Goal: Transaction & Acquisition: Purchase product/service

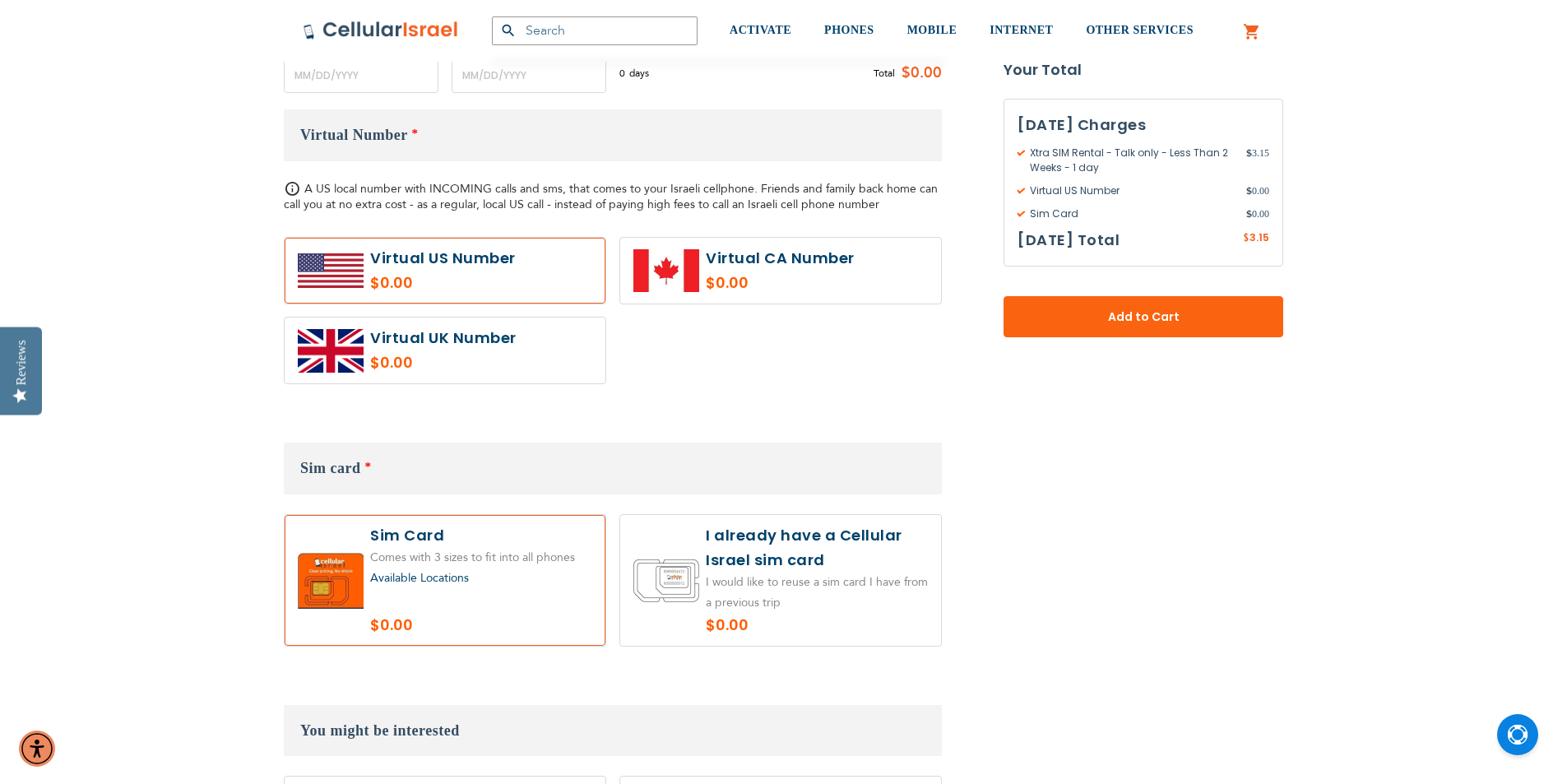
scroll to position [657, 0]
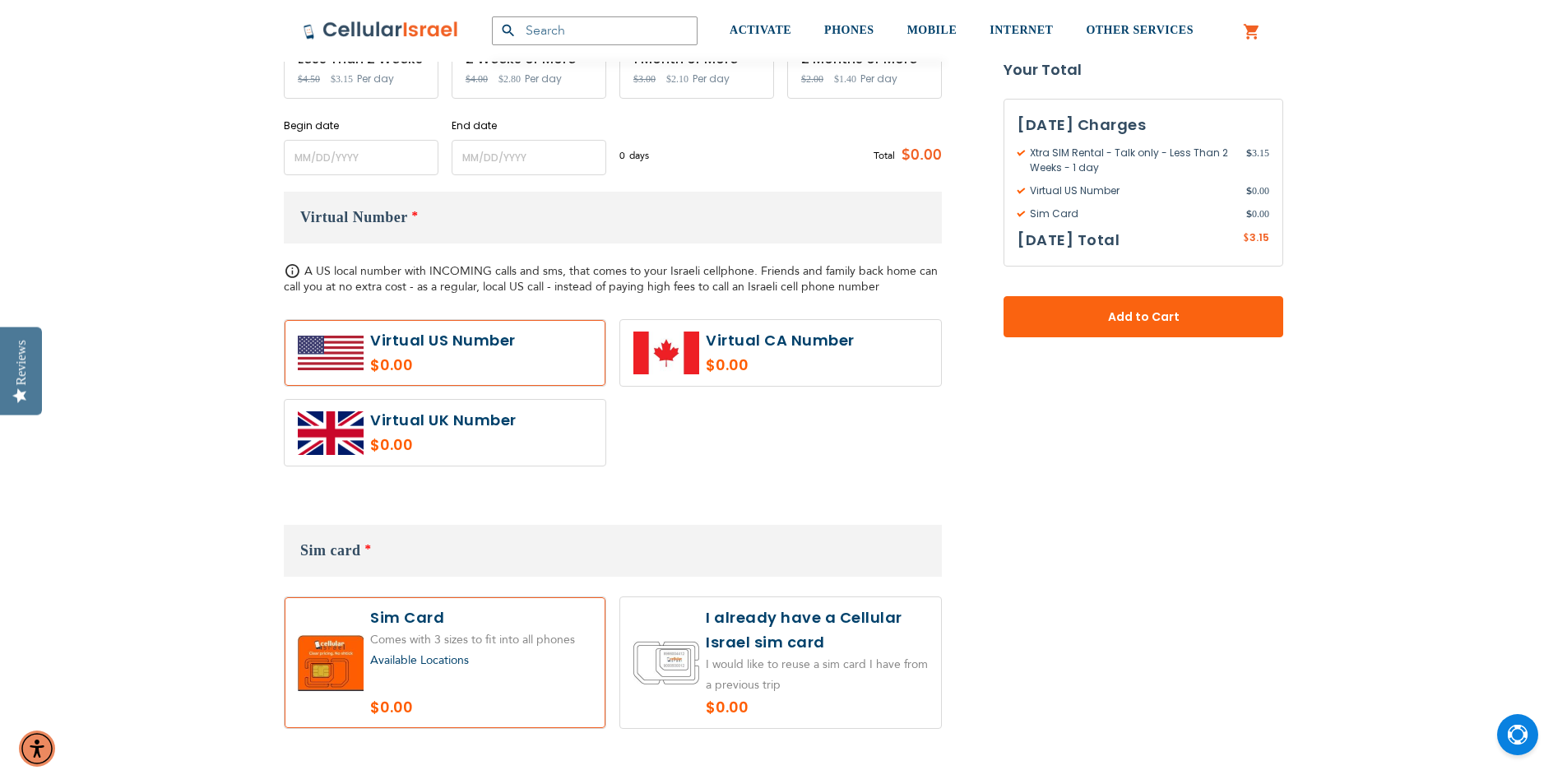
click at [462, 217] on h3 "Virtual Number *" at bounding box center [613, 218] width 658 height 52
click at [409, 219] on h3 "Virtual Number *" at bounding box center [613, 218] width 658 height 52
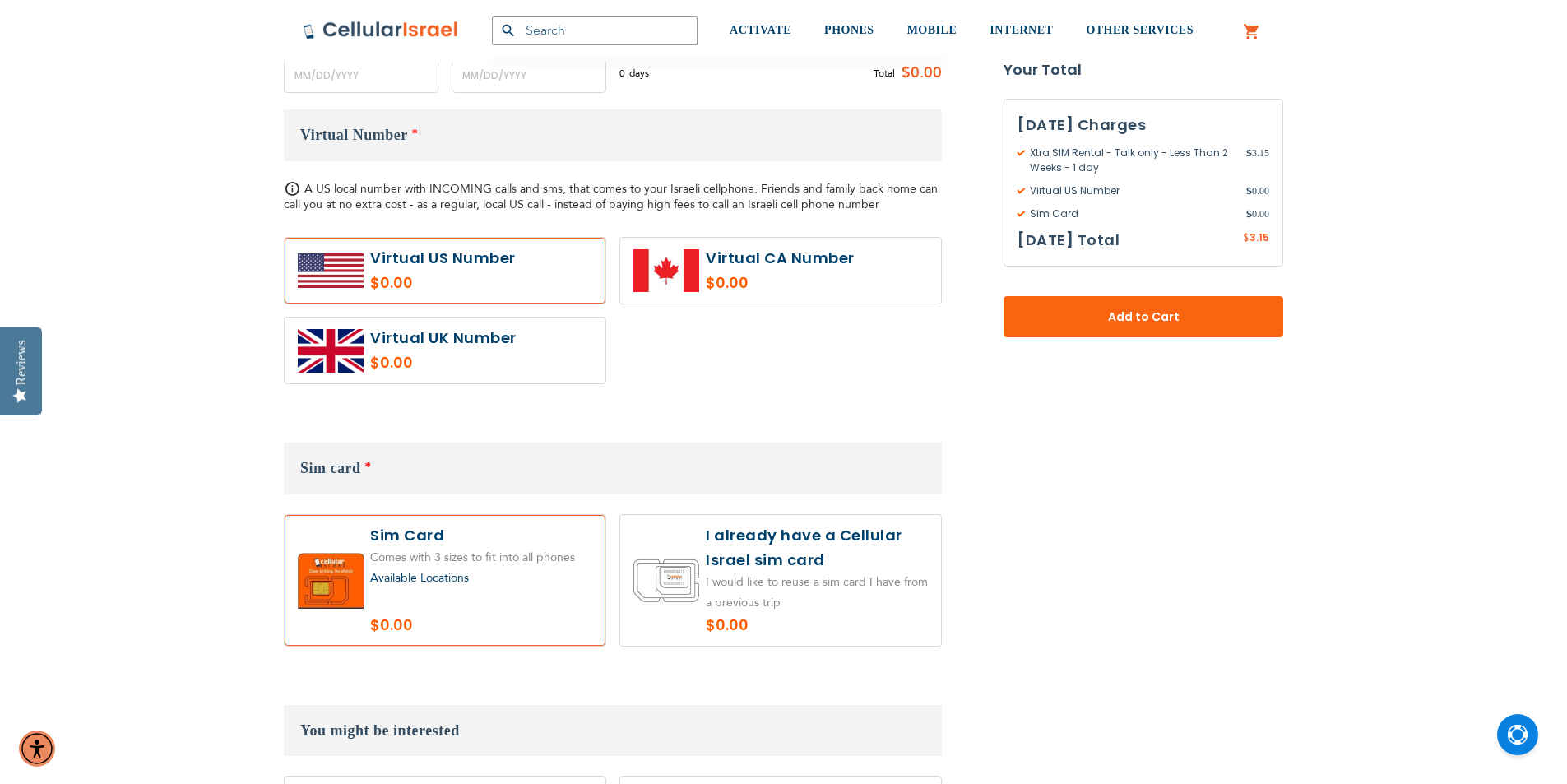
click at [380, 473] on h3 "Sim card *" at bounding box center [613, 469] width 658 height 52
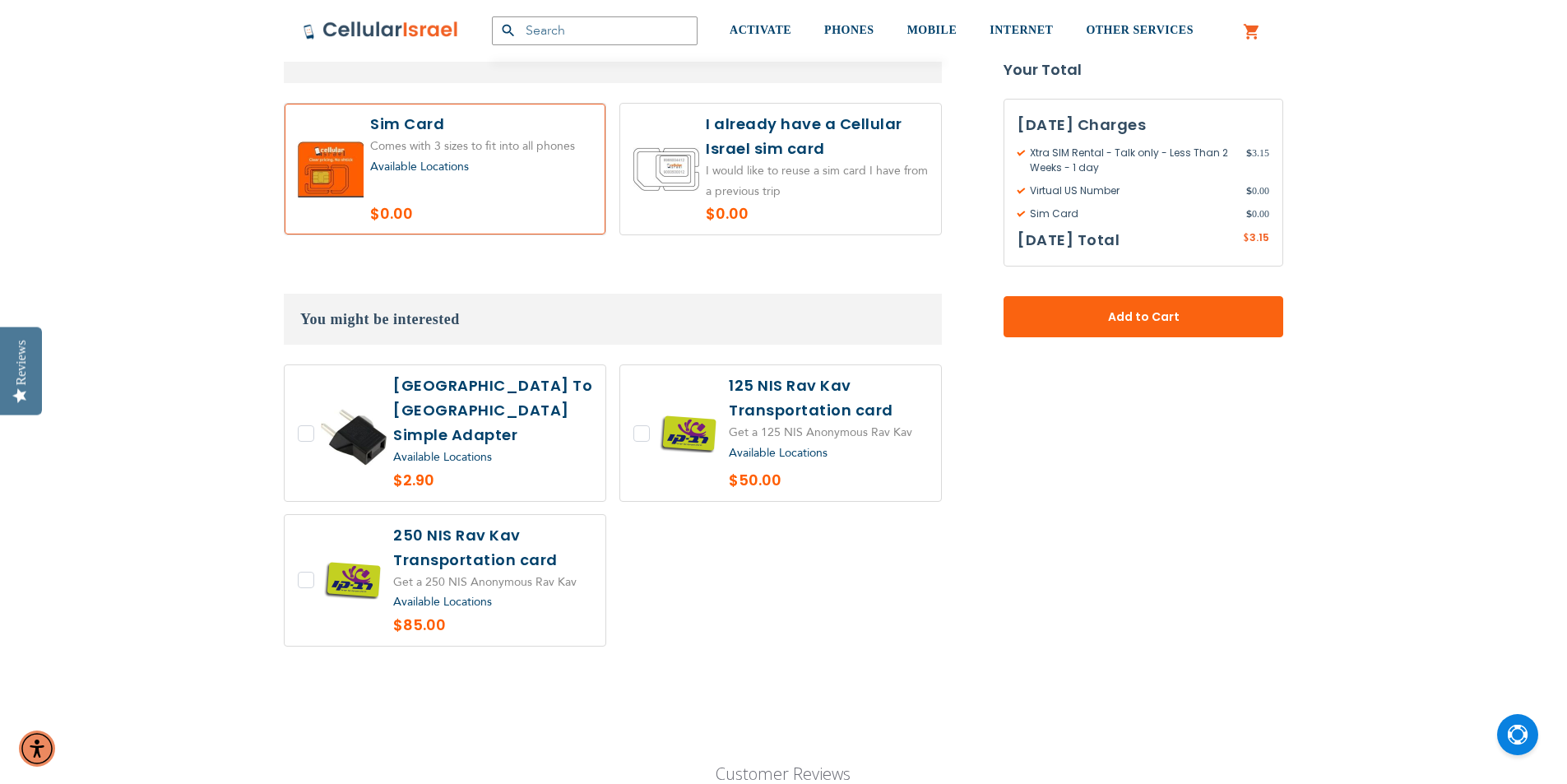
scroll to position [986, 0]
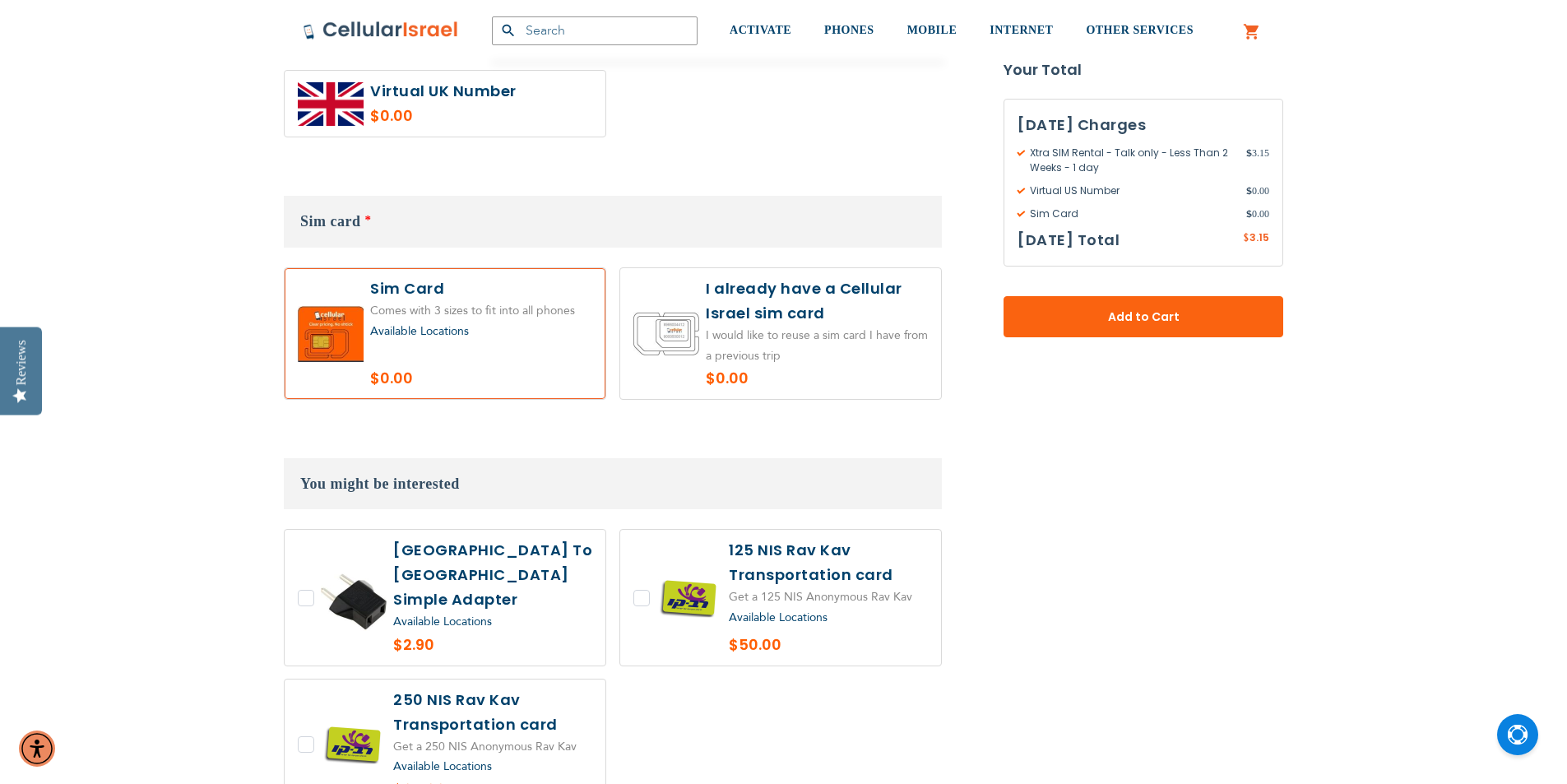
click at [470, 613] on span "Available Locations" at bounding box center [442, 621] width 99 height 15
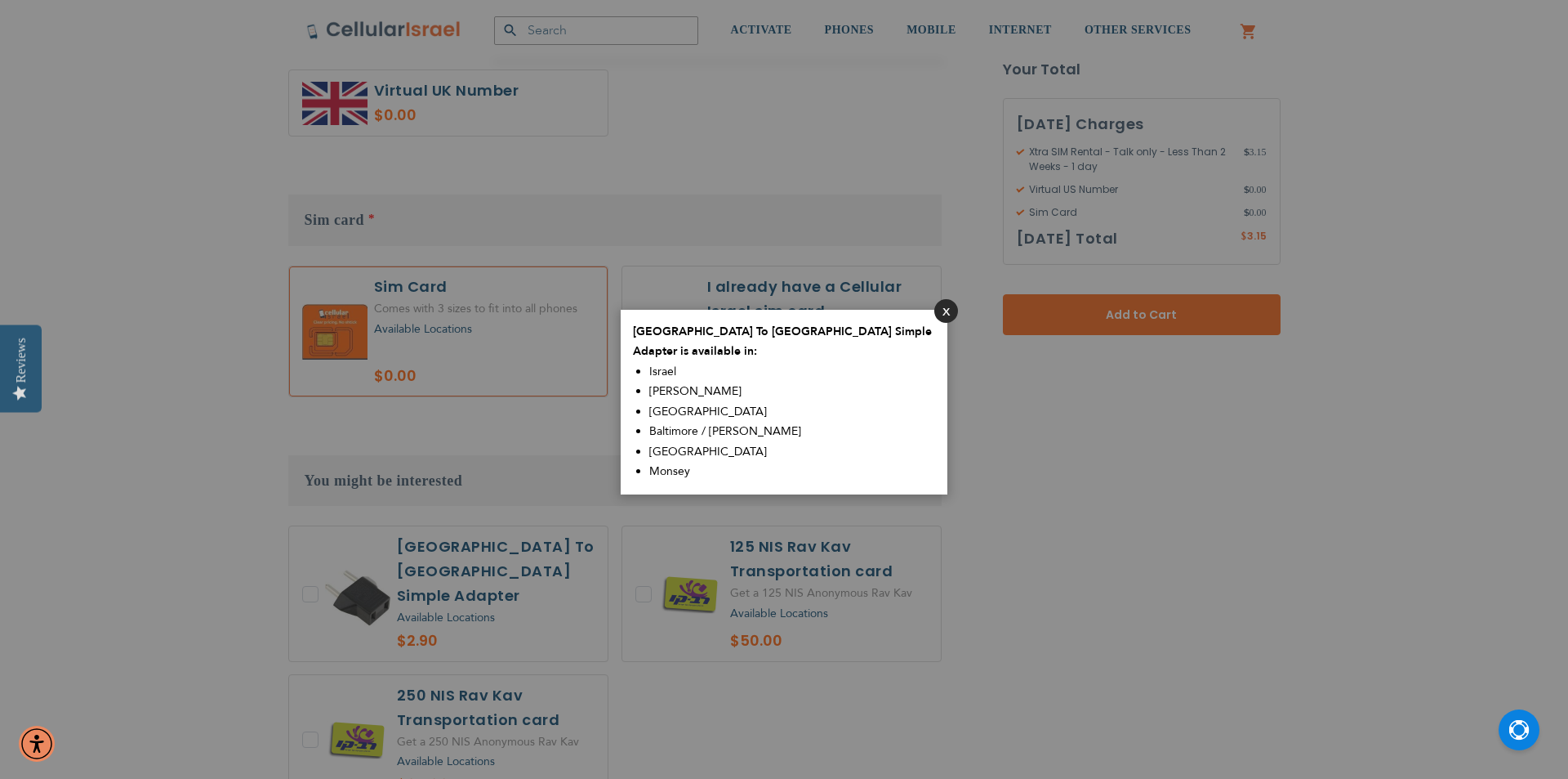
click at [951, 323] on button "Close" at bounding box center [945, 310] width 24 height 24
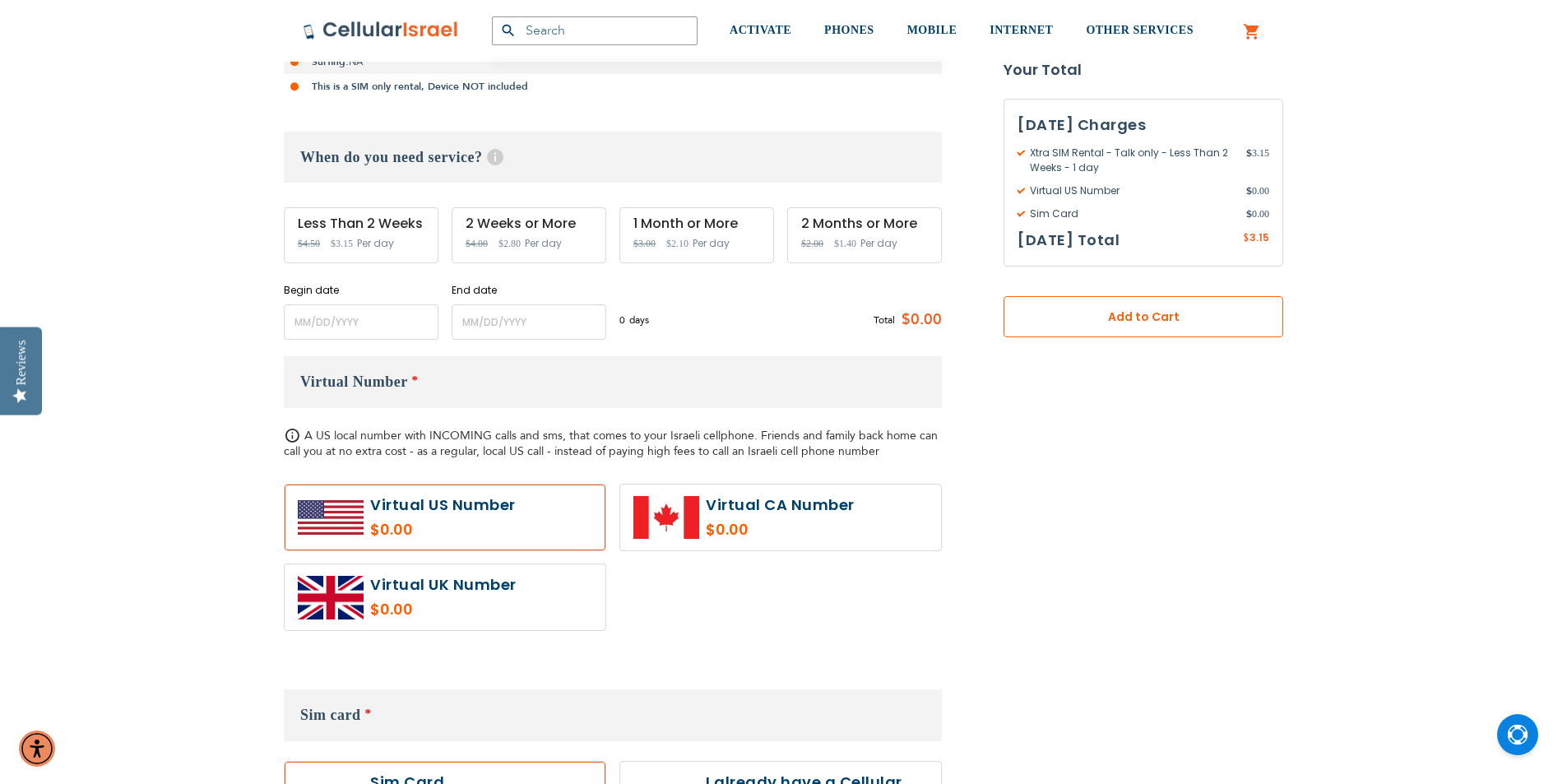
scroll to position [411, 0]
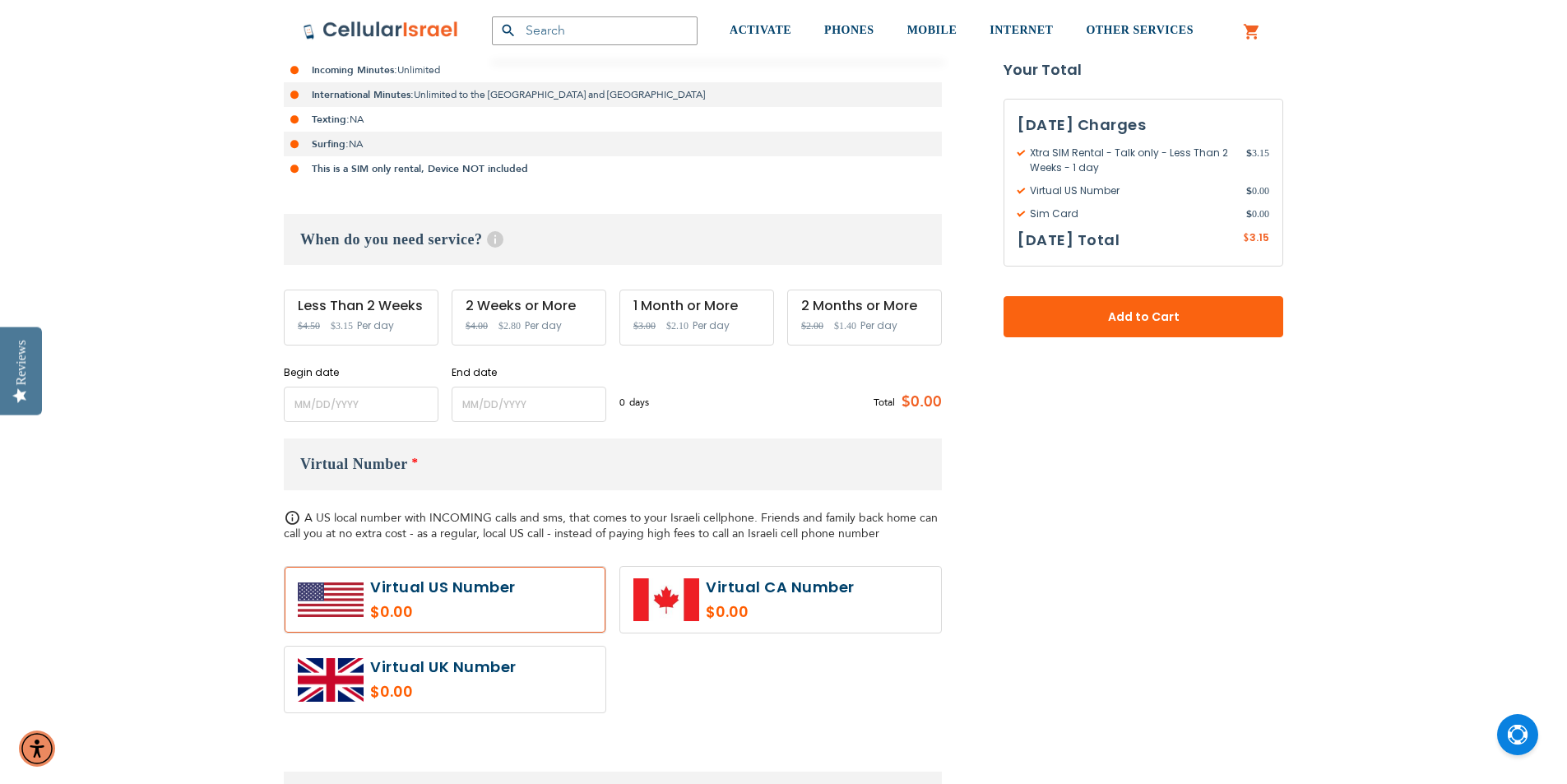
click at [394, 318] on div "Less Than 2 Weeks Special Price $3.15 Regular Price $4.50 Per day" at bounding box center [361, 317] width 154 height 56
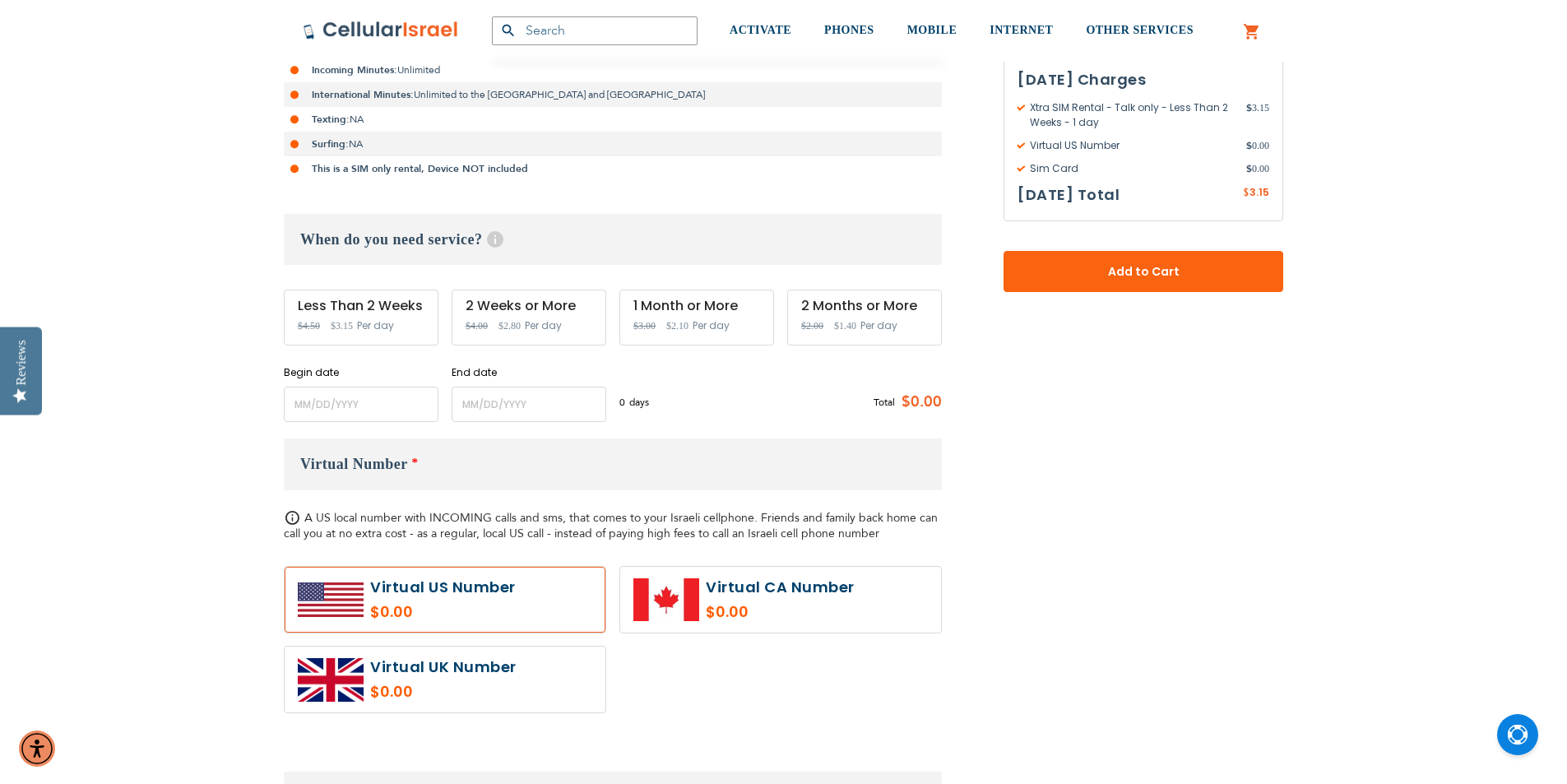
scroll to position [575, 0]
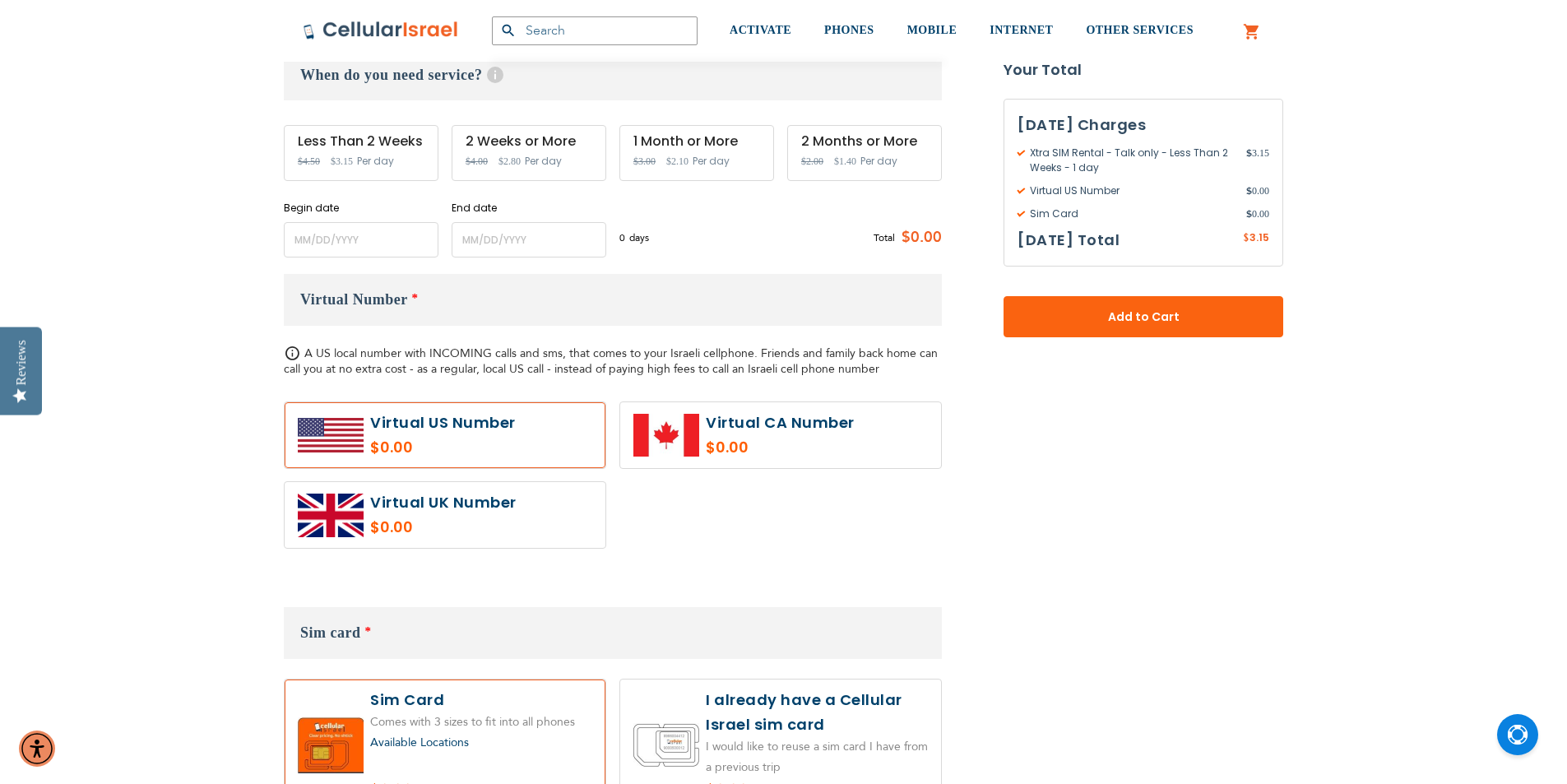
click at [433, 302] on h3 "Virtual Number *" at bounding box center [613, 300] width 658 height 52
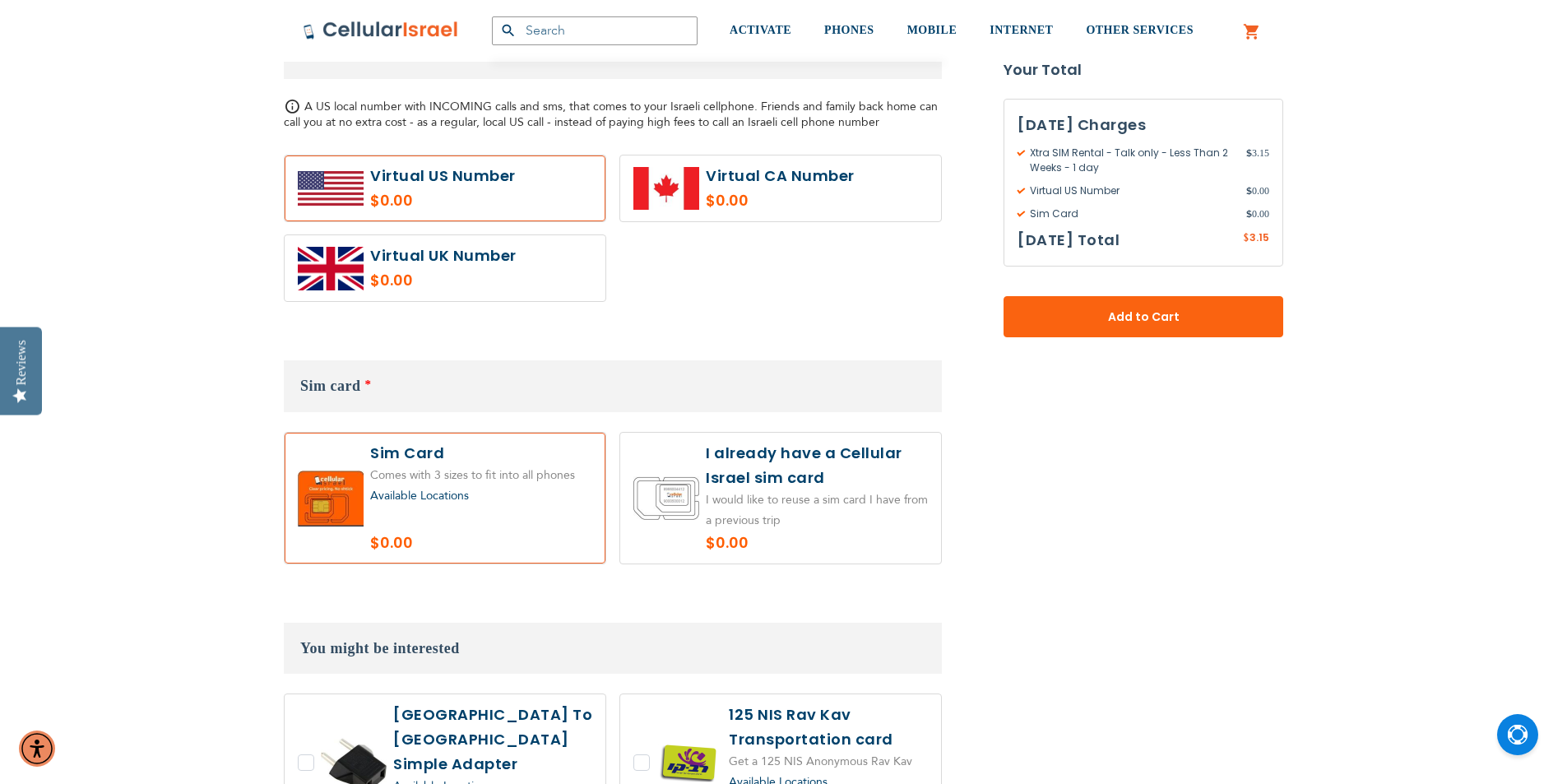
click at [361, 385] on span "Sim card" at bounding box center [330, 385] width 60 height 16
click at [362, 385] on h3 "Sim card *" at bounding box center [613, 386] width 658 height 52
click at [393, 384] on h3 "Sim card *" at bounding box center [613, 386] width 658 height 52
click at [379, 386] on h3 "Sim card *" at bounding box center [613, 386] width 658 height 52
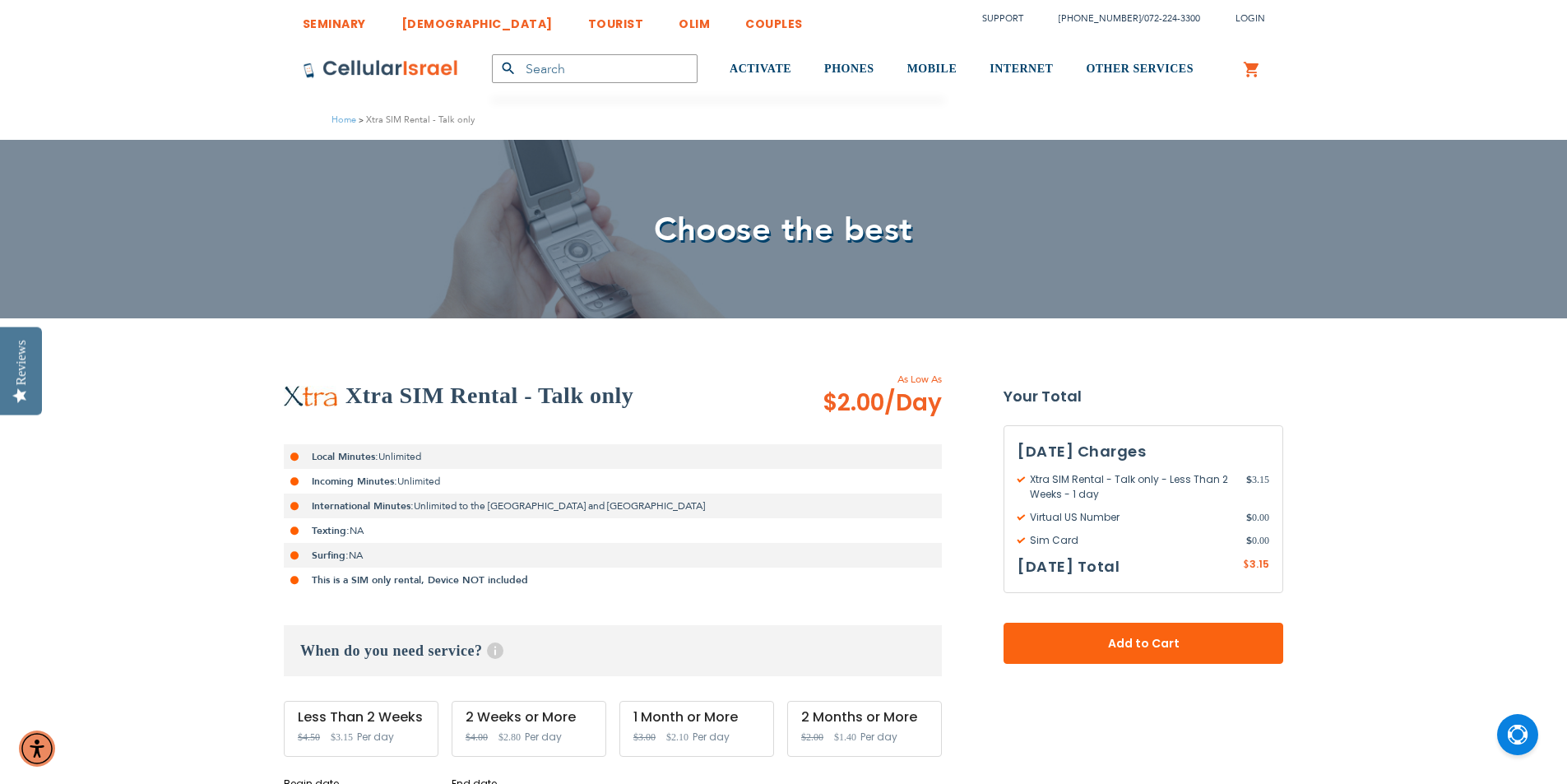
scroll to position [165, 0]
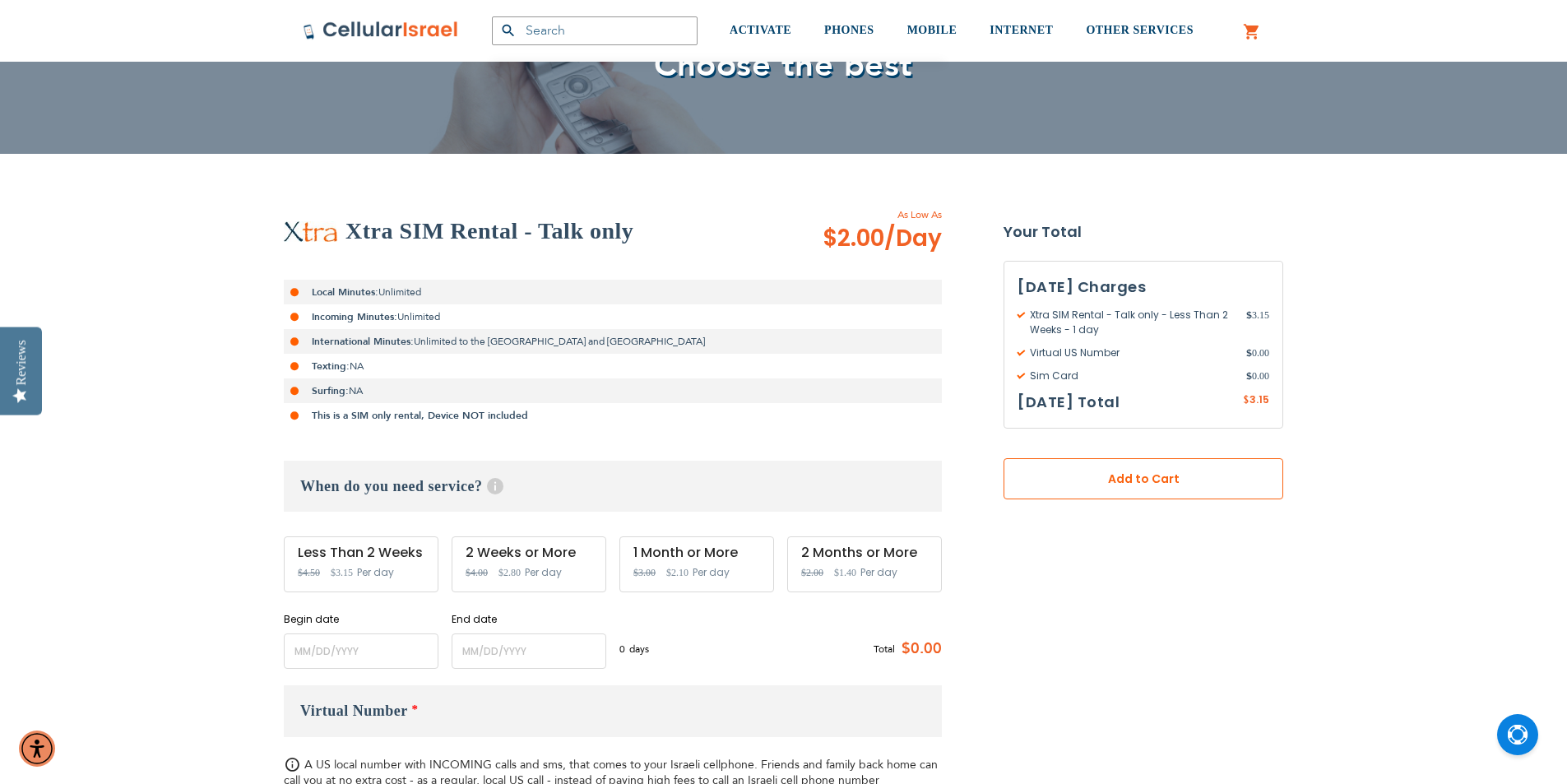
click at [1106, 472] on span "Add to Cart" at bounding box center [1143, 479] width 171 height 17
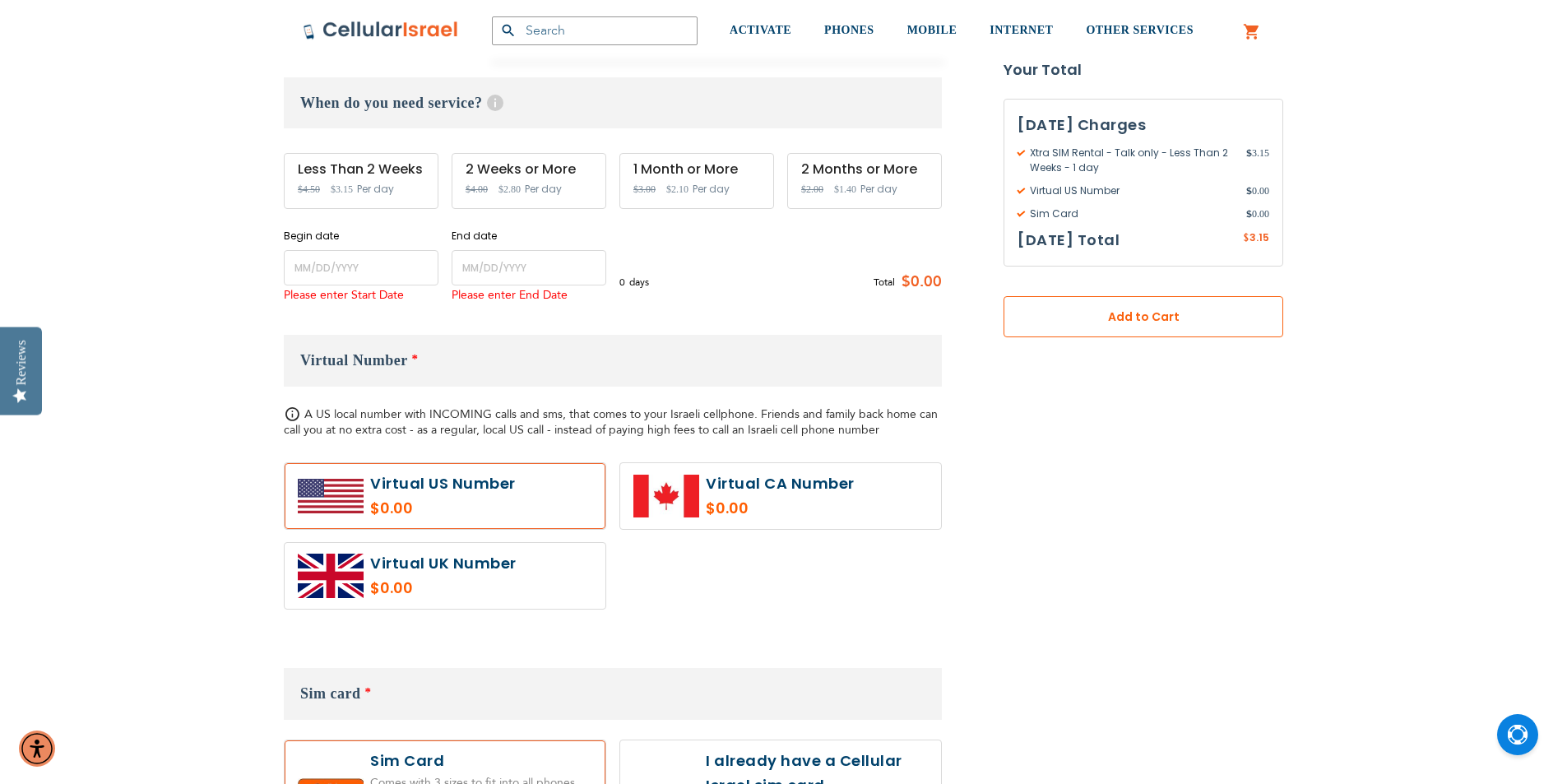
scroll to position [709, 0]
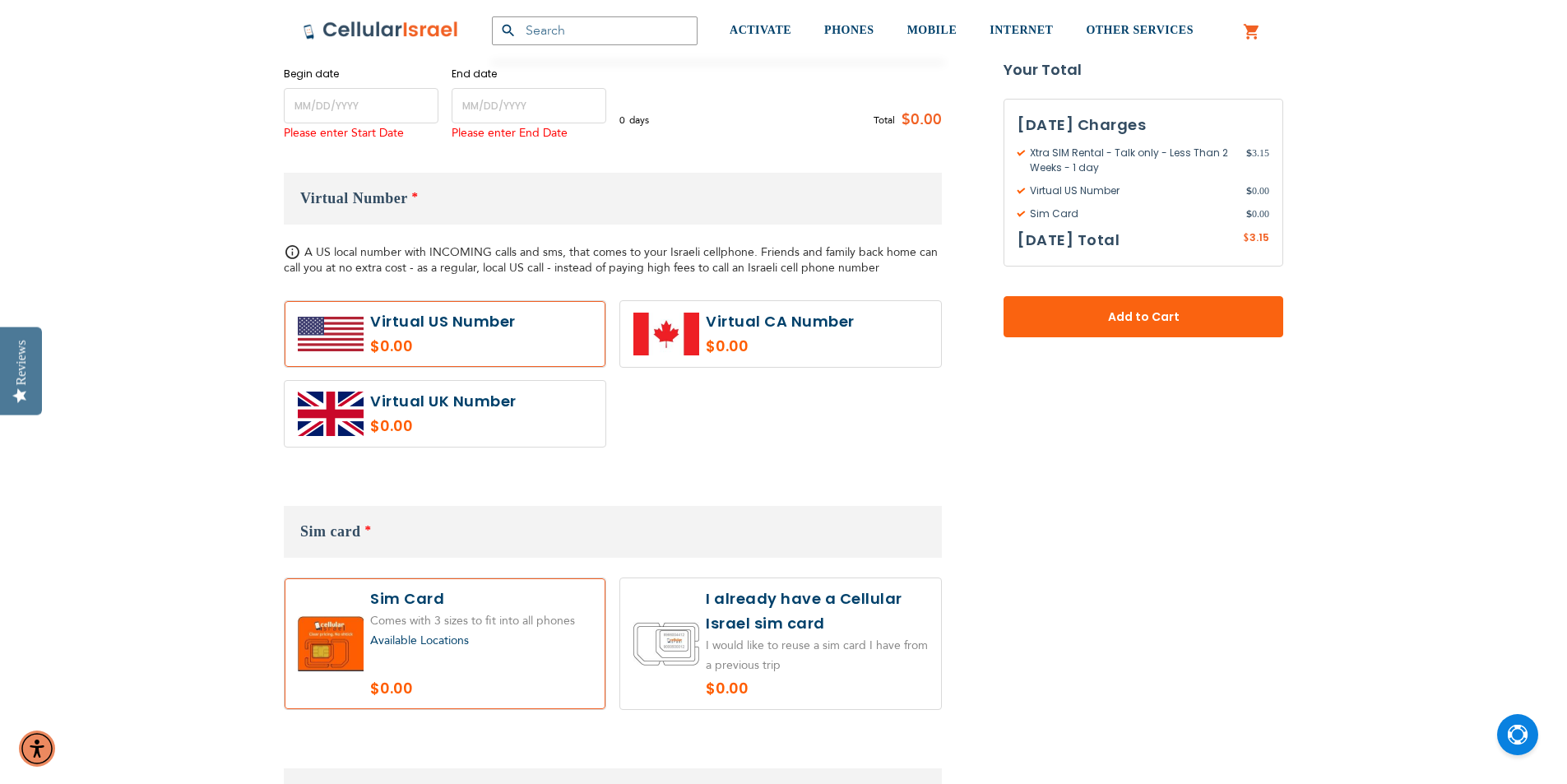
click at [819, 623] on label at bounding box center [781, 643] width 321 height 130
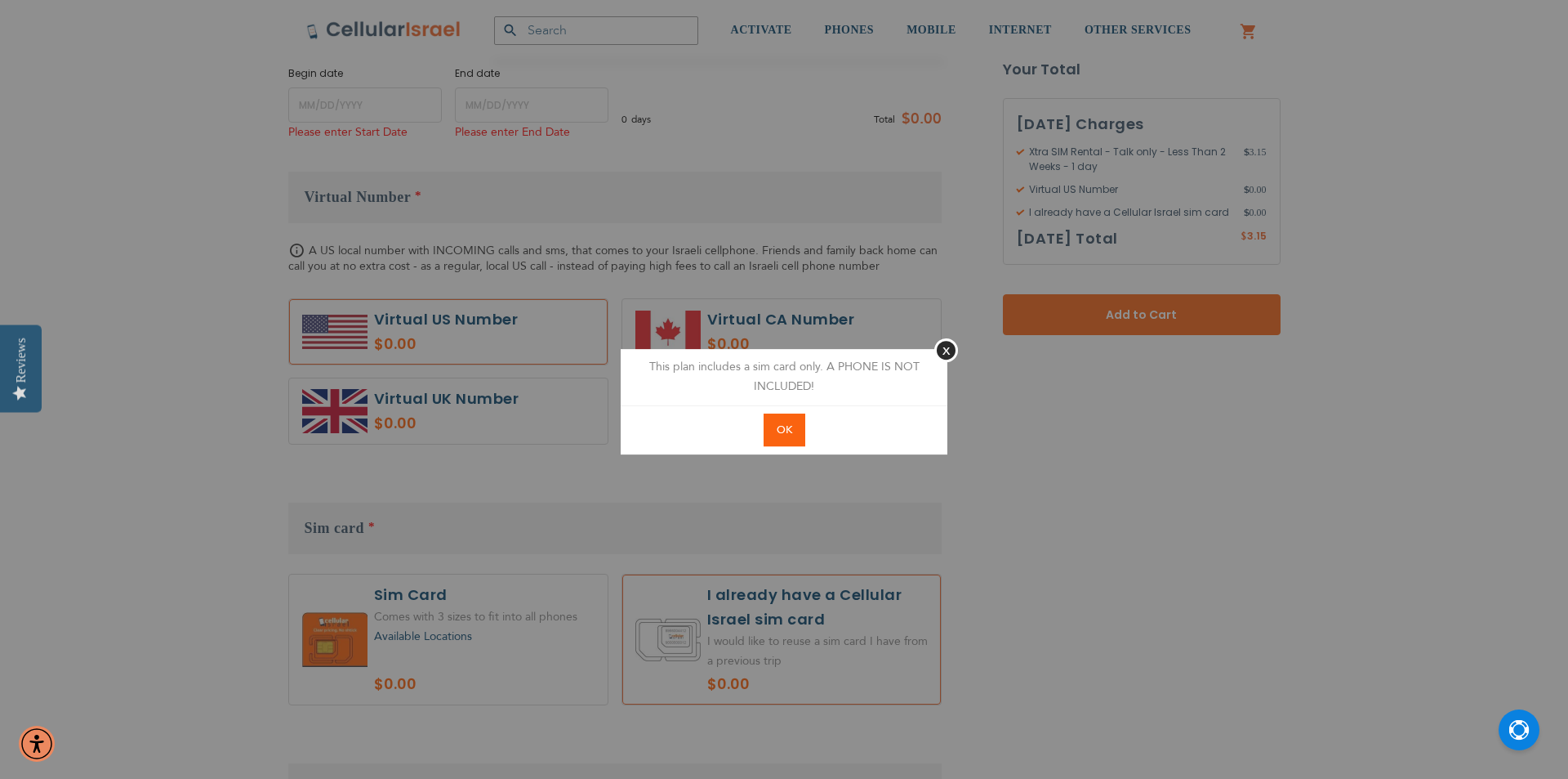
click at [787, 433] on span "OK" at bounding box center [784, 429] width 15 height 14
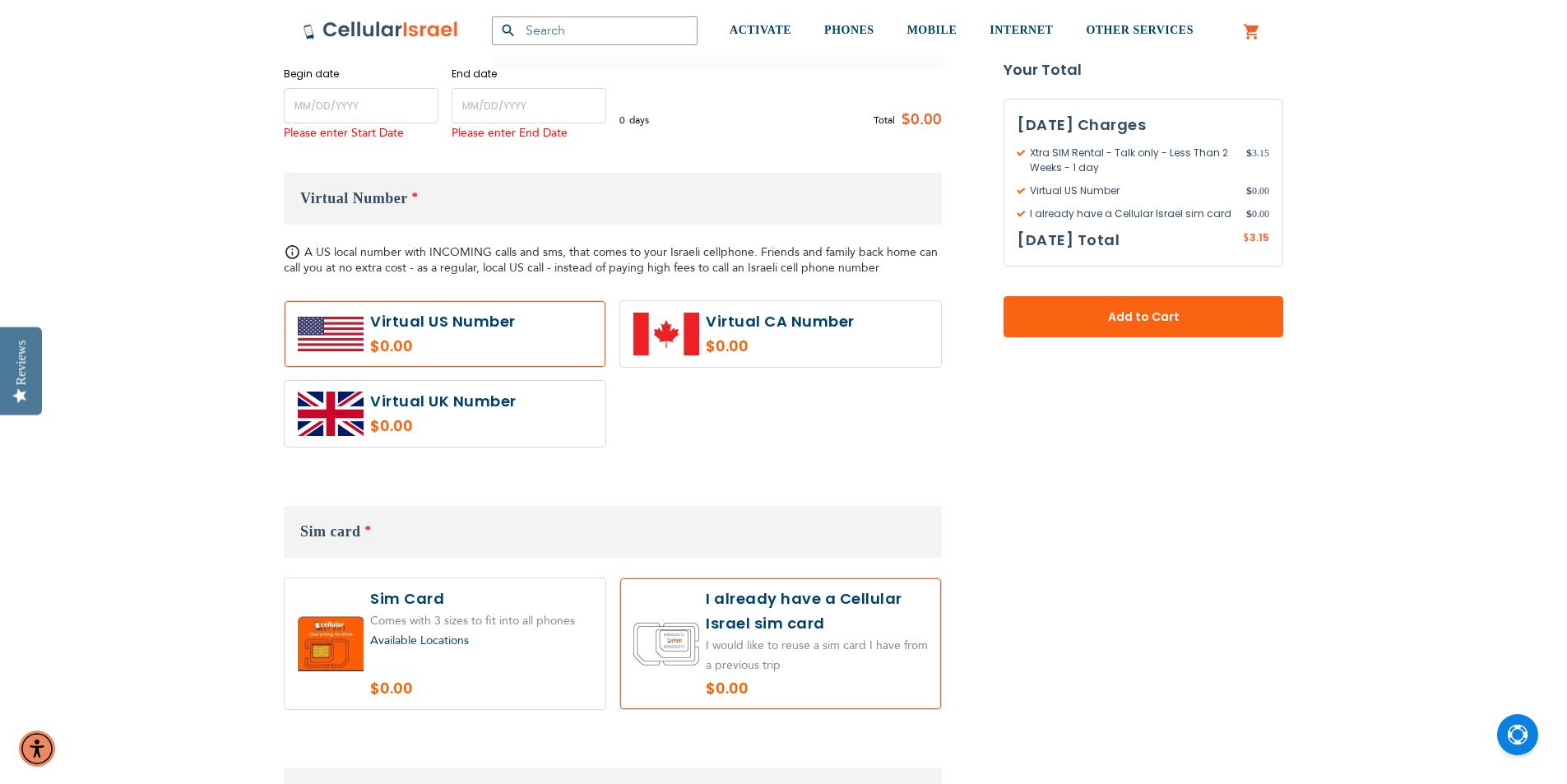
click at [765, 680] on label at bounding box center [781, 643] width 321 height 130
radio input "true"
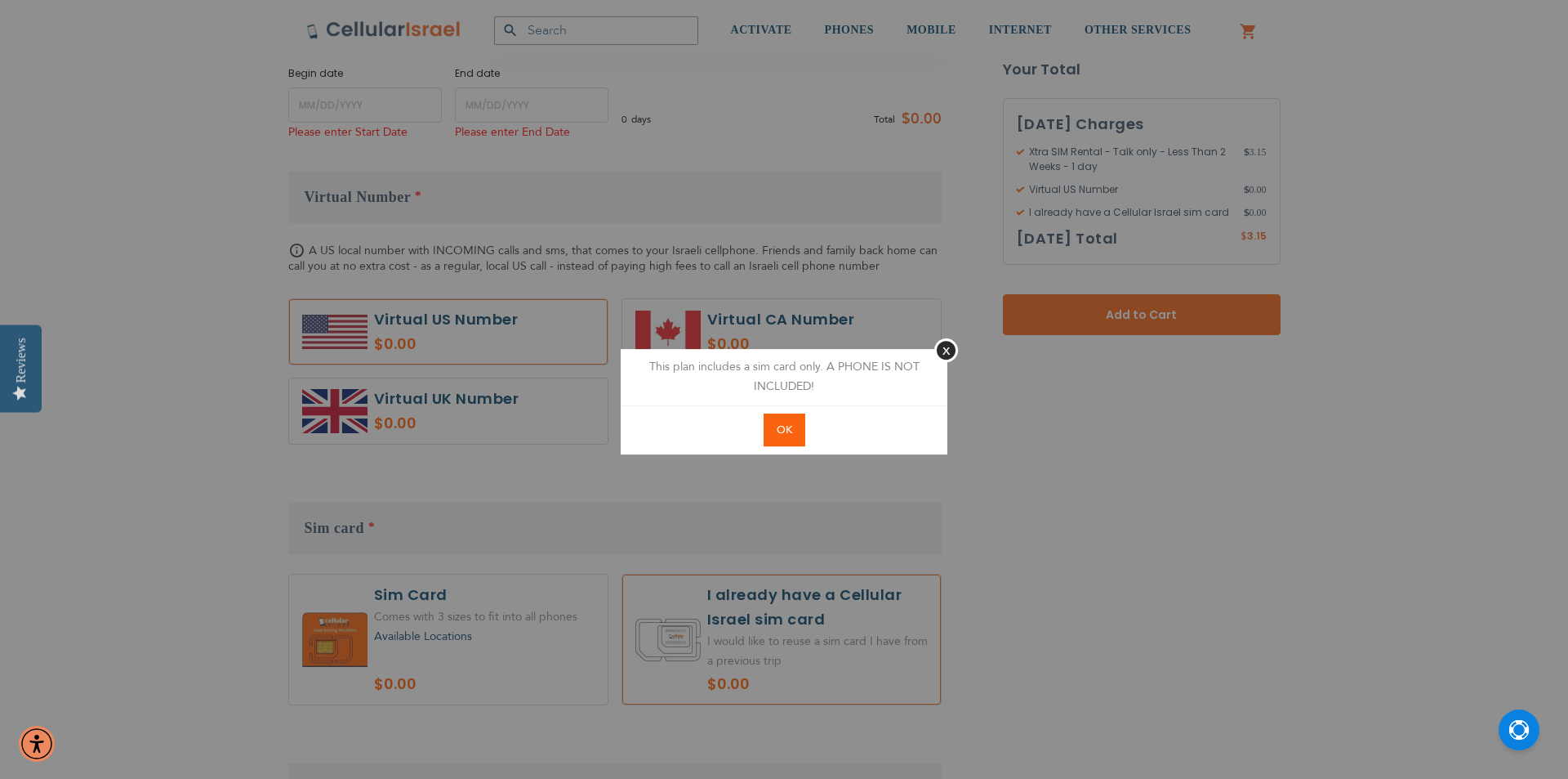
click at [781, 436] on button "OK" at bounding box center [784, 429] width 42 height 33
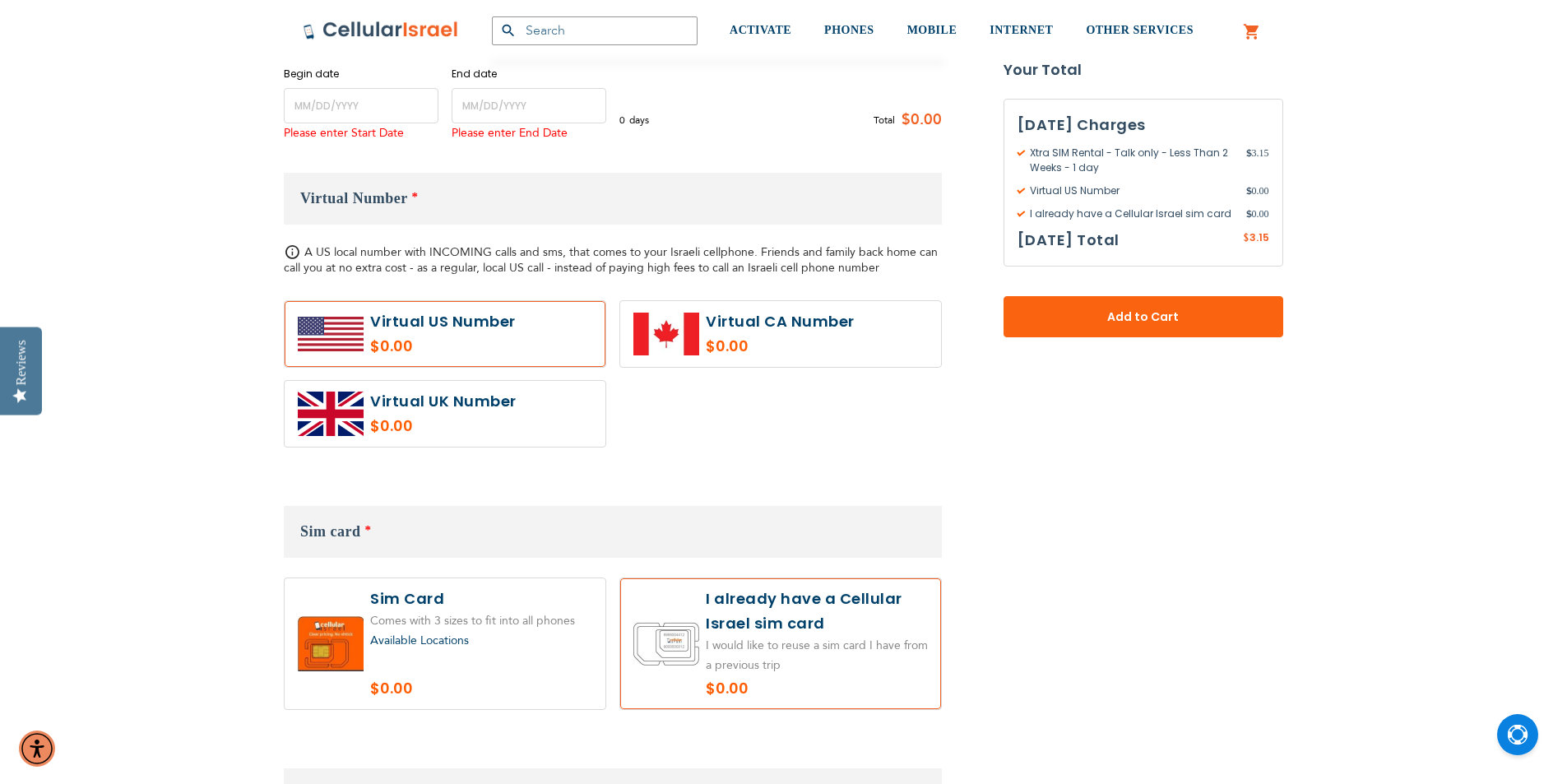
scroll to position [1120, 0]
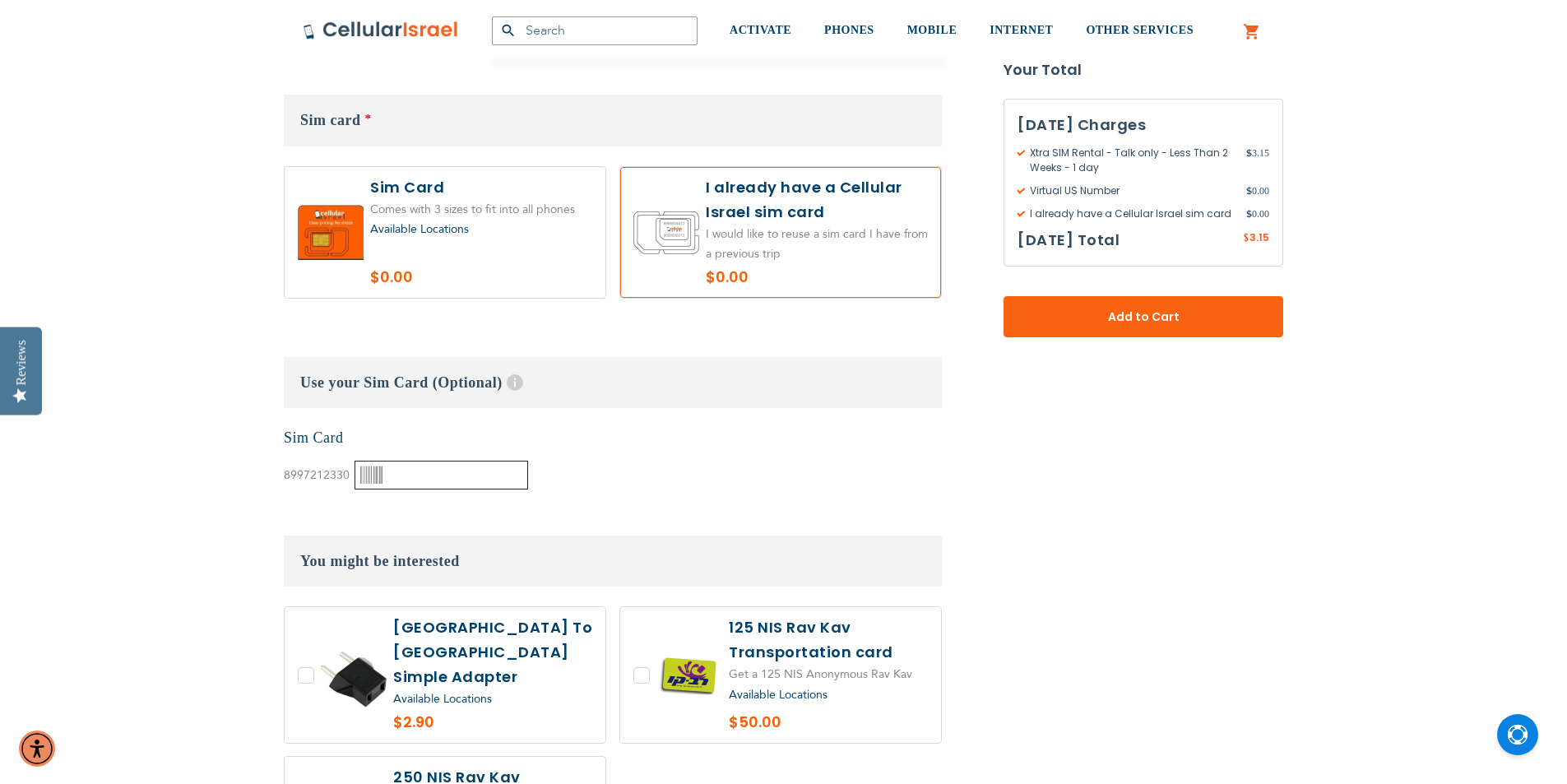
click at [395, 483] on input "text" at bounding box center [441, 474] width 174 height 29
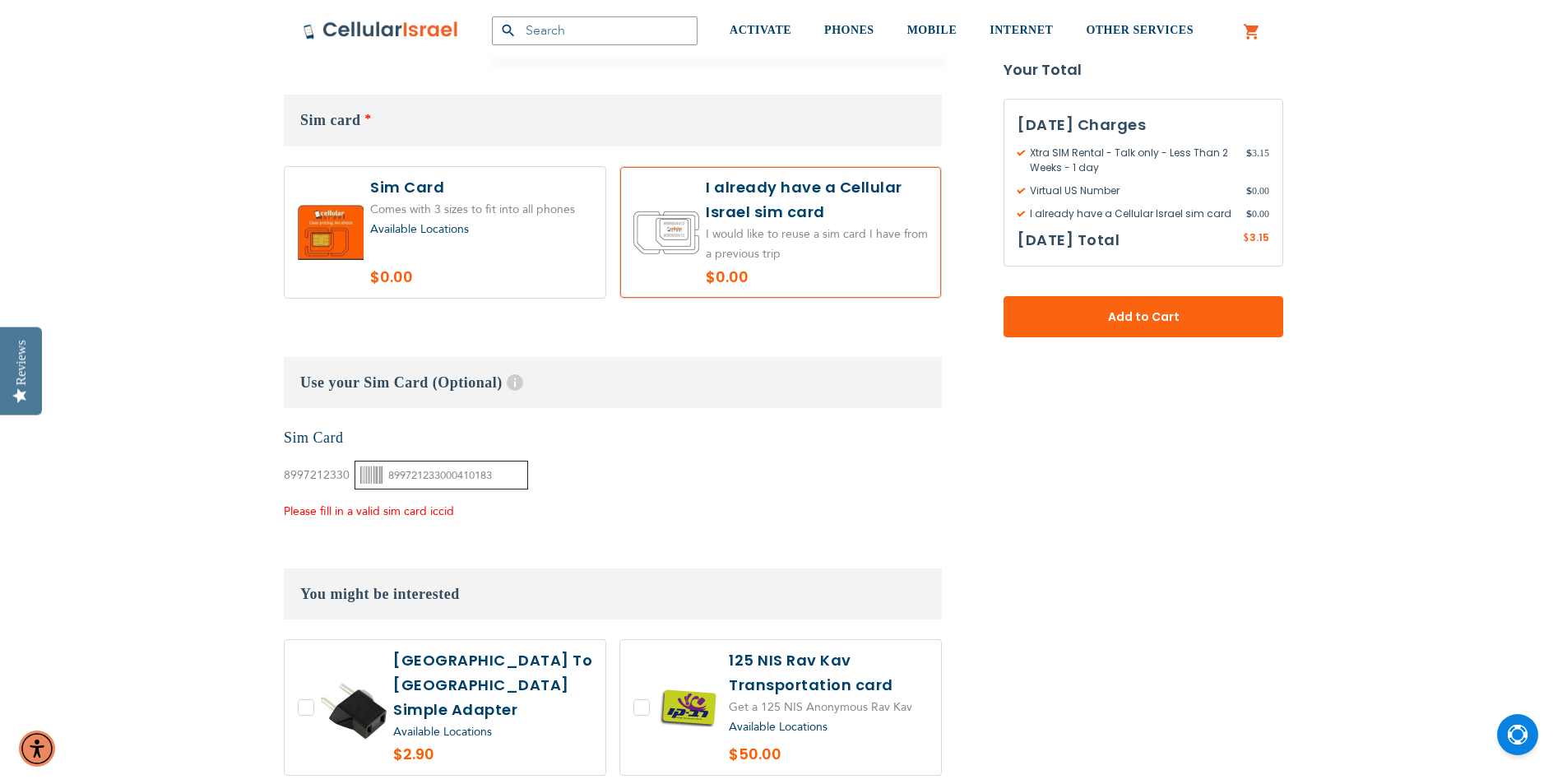
type input "899721233000410183"
click at [407, 506] on div "Please fill in a valid sim card iccid" at bounding box center [406, 511] width 245 height 20
click at [524, 485] on div "None Sim Card 8997212330" at bounding box center [613, 474] width 658 height 95
click at [506, 474] on input "899721233000410183" at bounding box center [441, 474] width 174 height 29
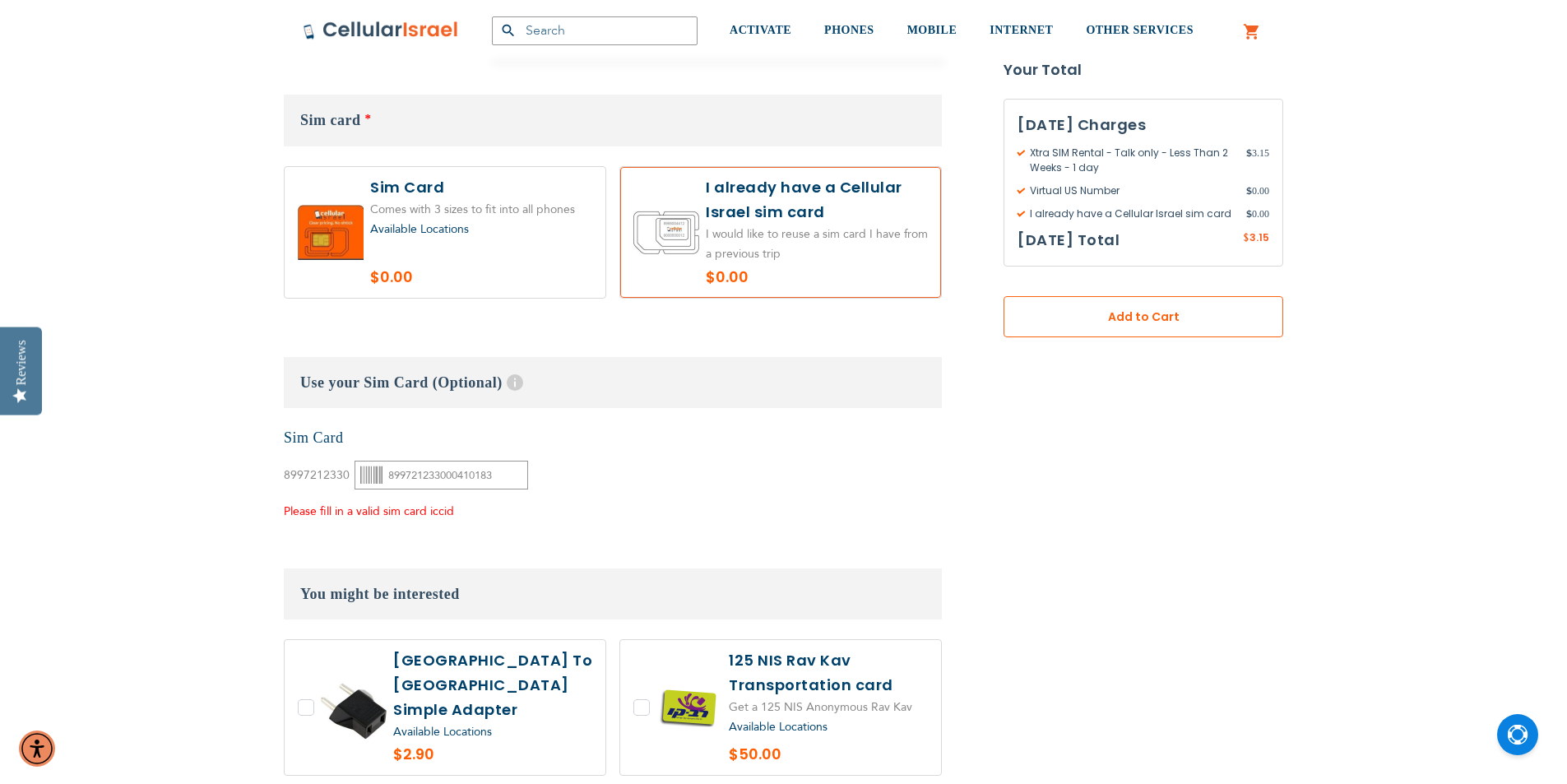
click at [1010, 316] on button "Add to Cart" at bounding box center [1144, 316] width 280 height 41
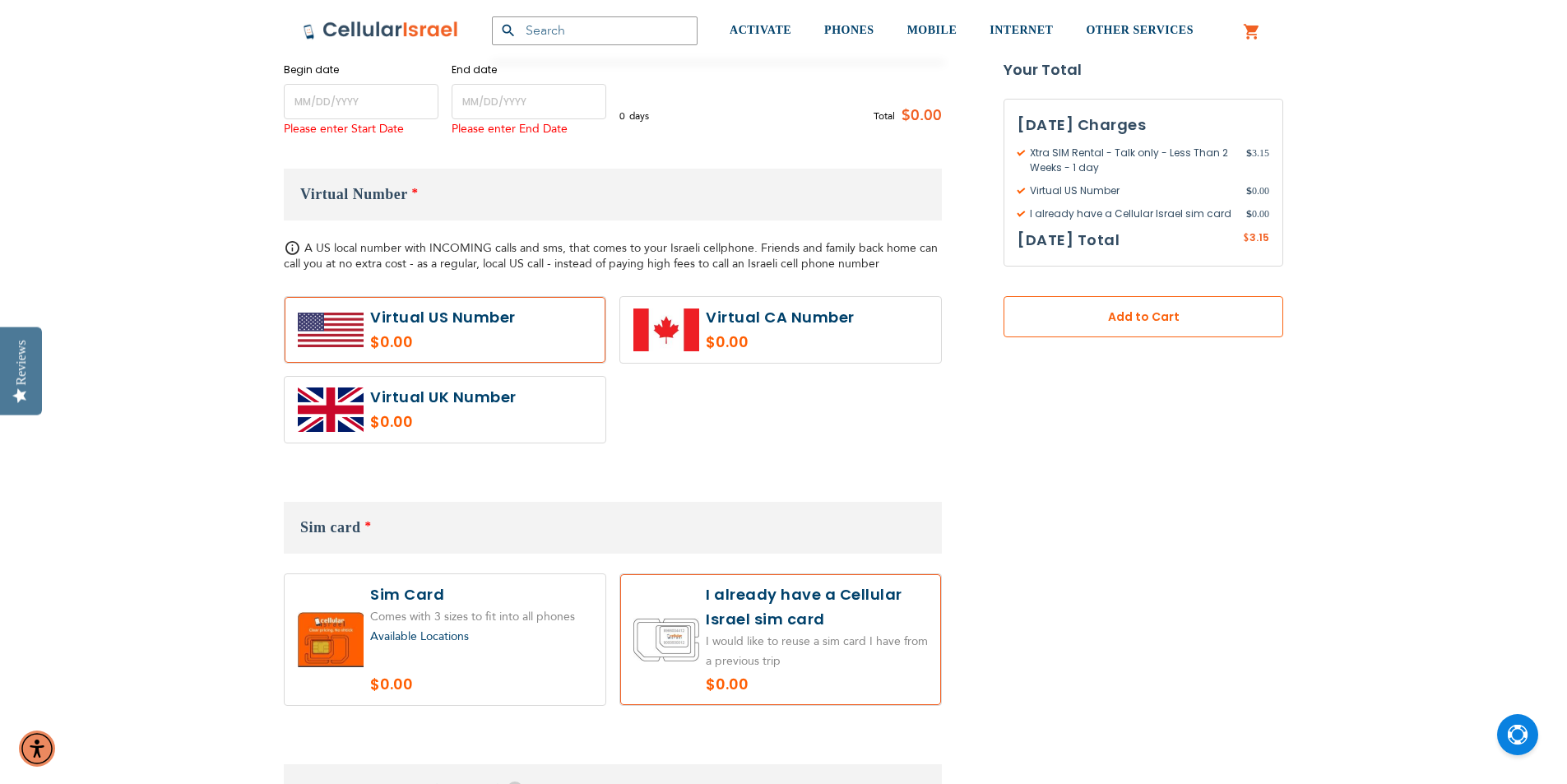
scroll to position [709, 0]
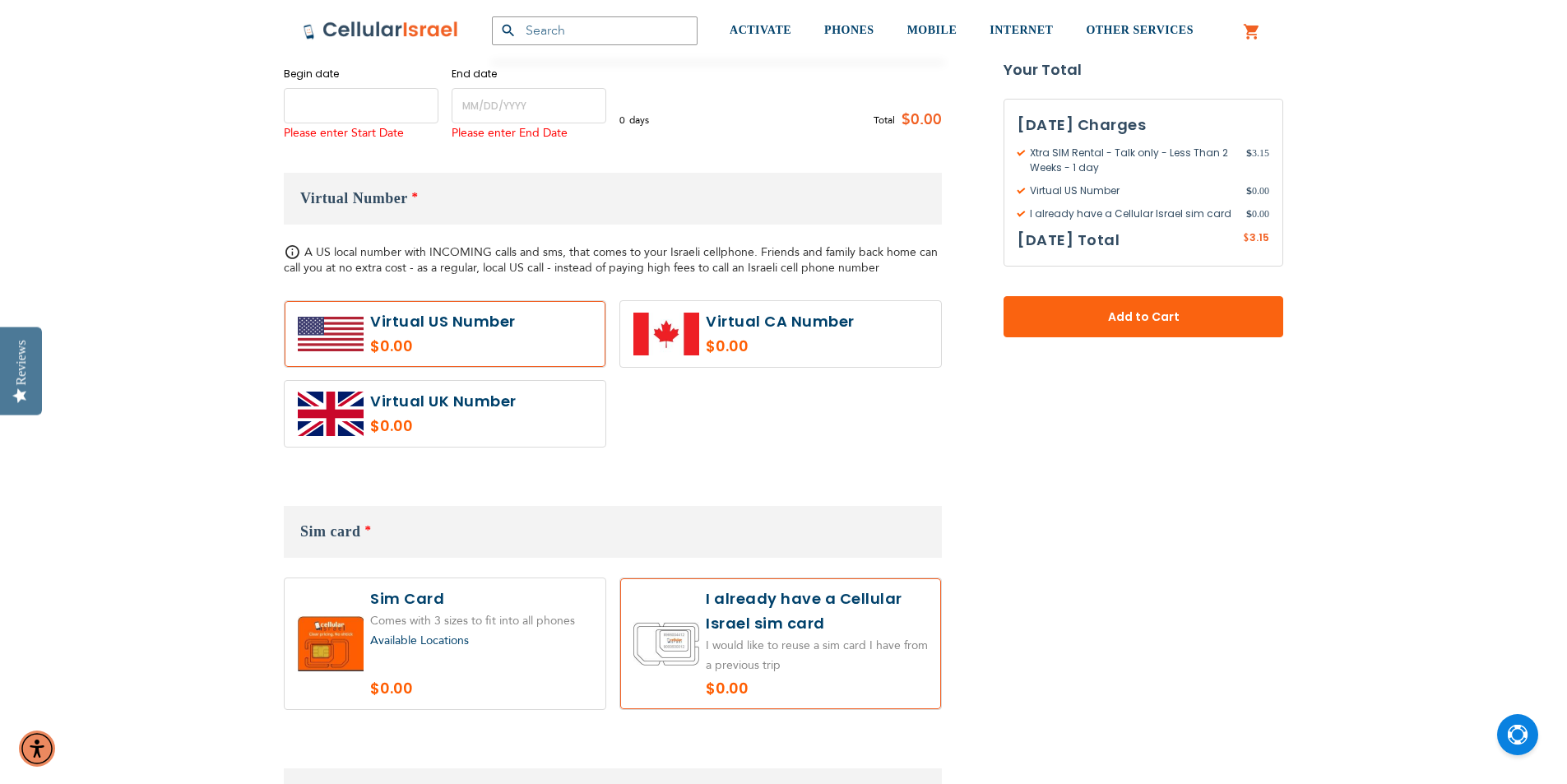
click at [304, 107] on input "name" at bounding box center [361, 105] width 154 height 35
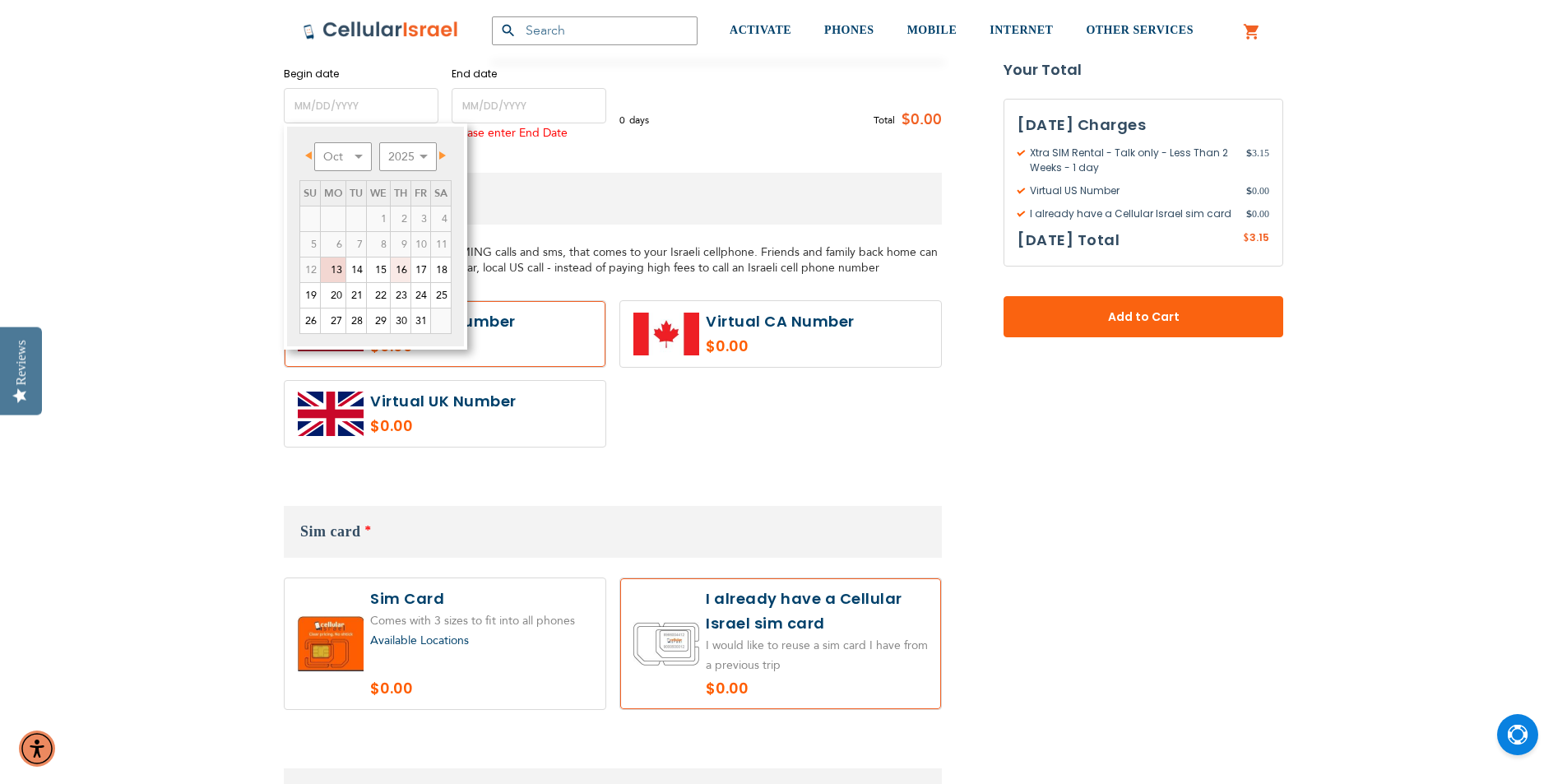
click at [397, 273] on link "16" at bounding box center [400, 270] width 20 height 25
type input "[DATE]"
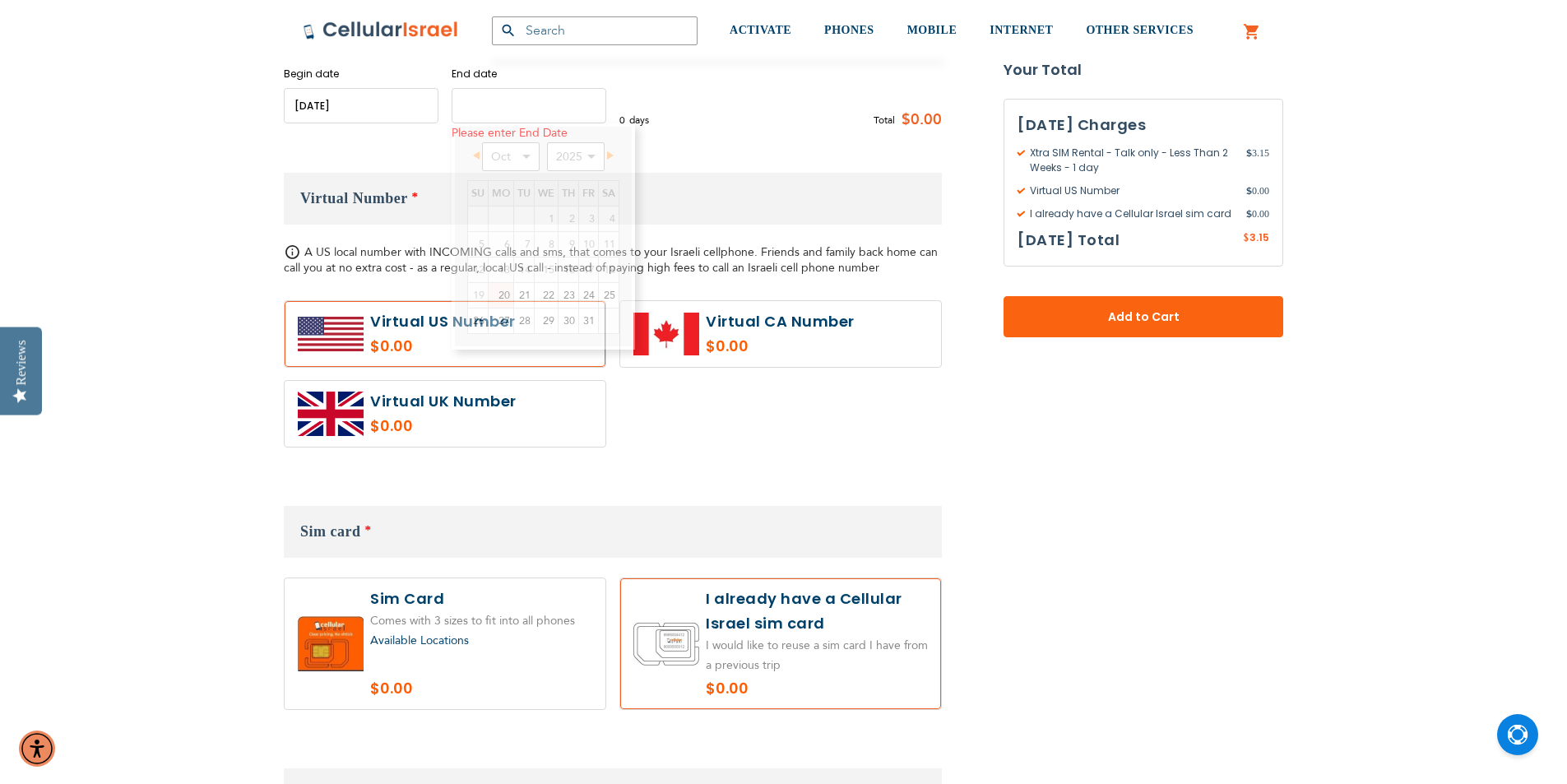
click at [511, 101] on input "name" at bounding box center [528, 105] width 154 height 35
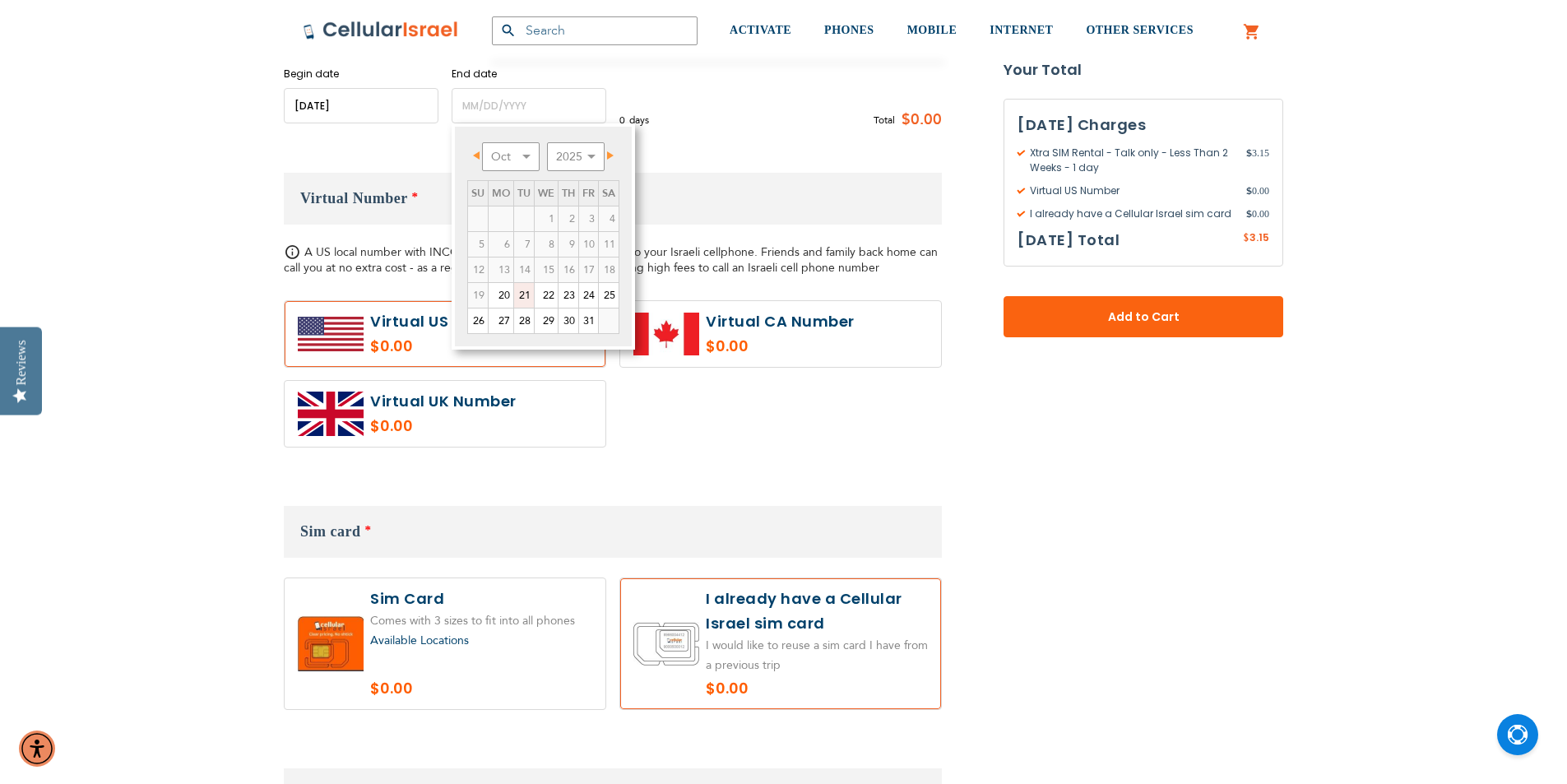
click at [520, 300] on link "21" at bounding box center [524, 295] width 20 height 25
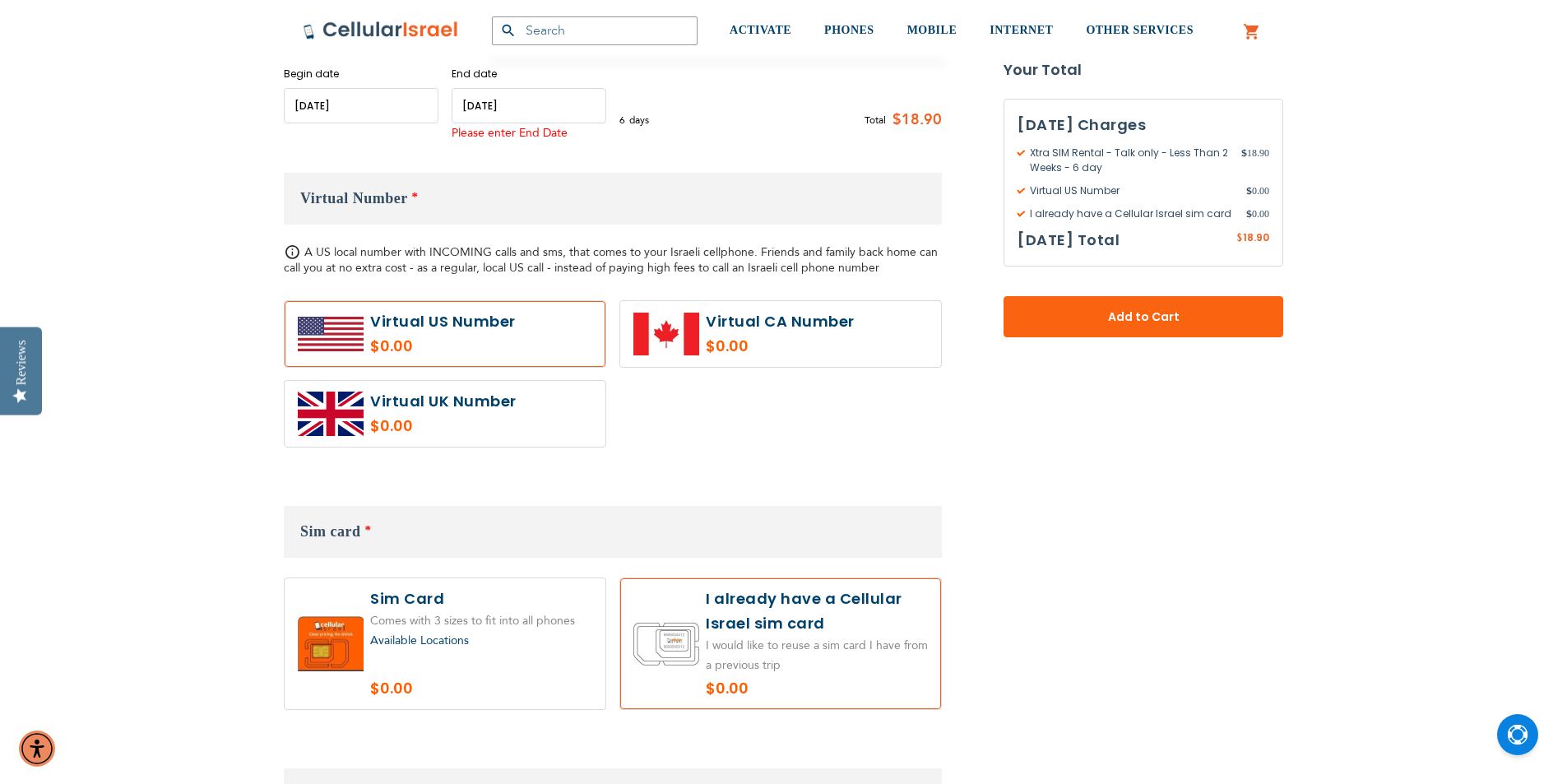
click at [559, 105] on input "name" at bounding box center [528, 105] width 154 height 35
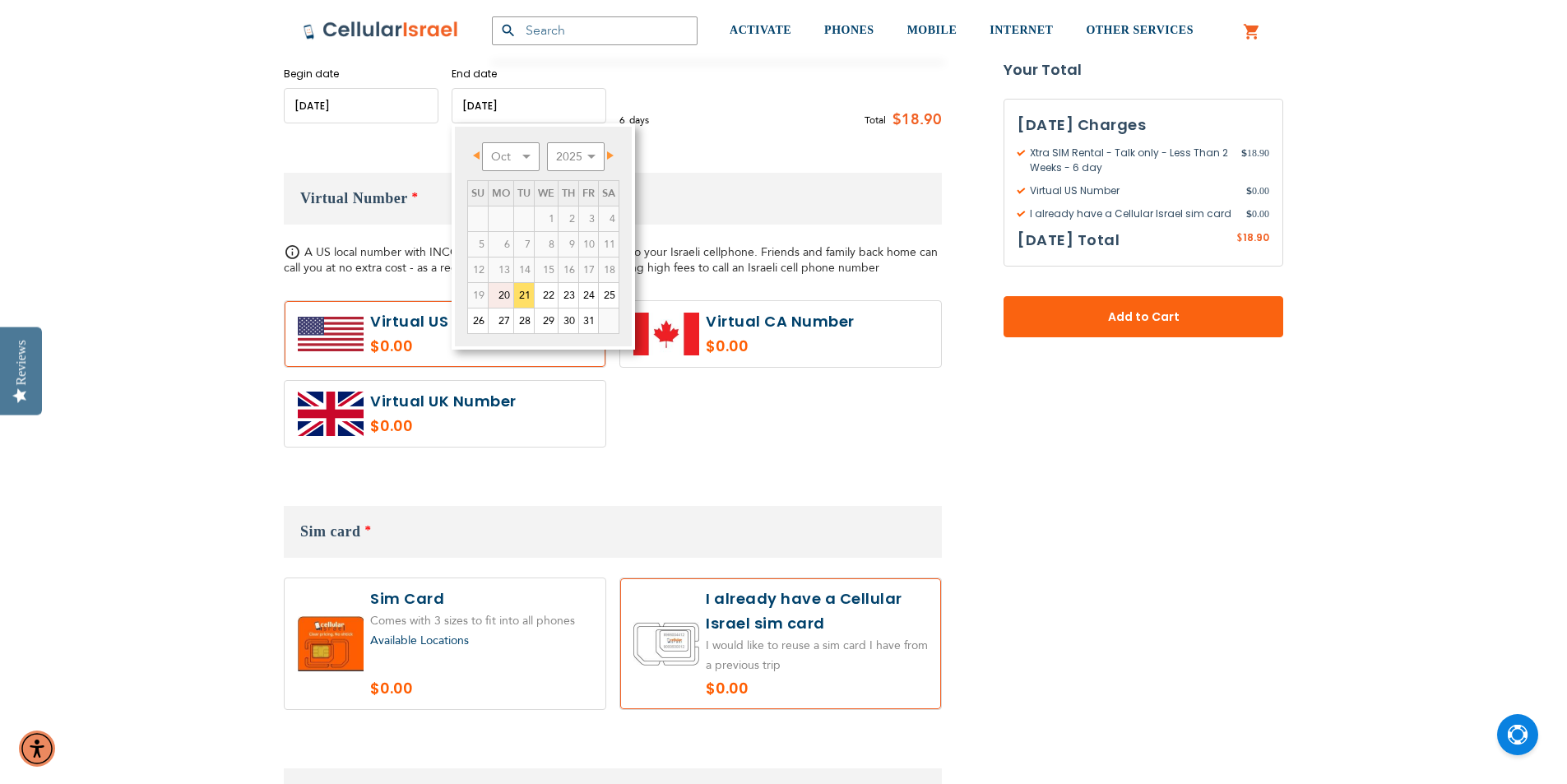
click at [505, 296] on link "20" at bounding box center [502, 295] width 25 height 25
type input "[DATE]"
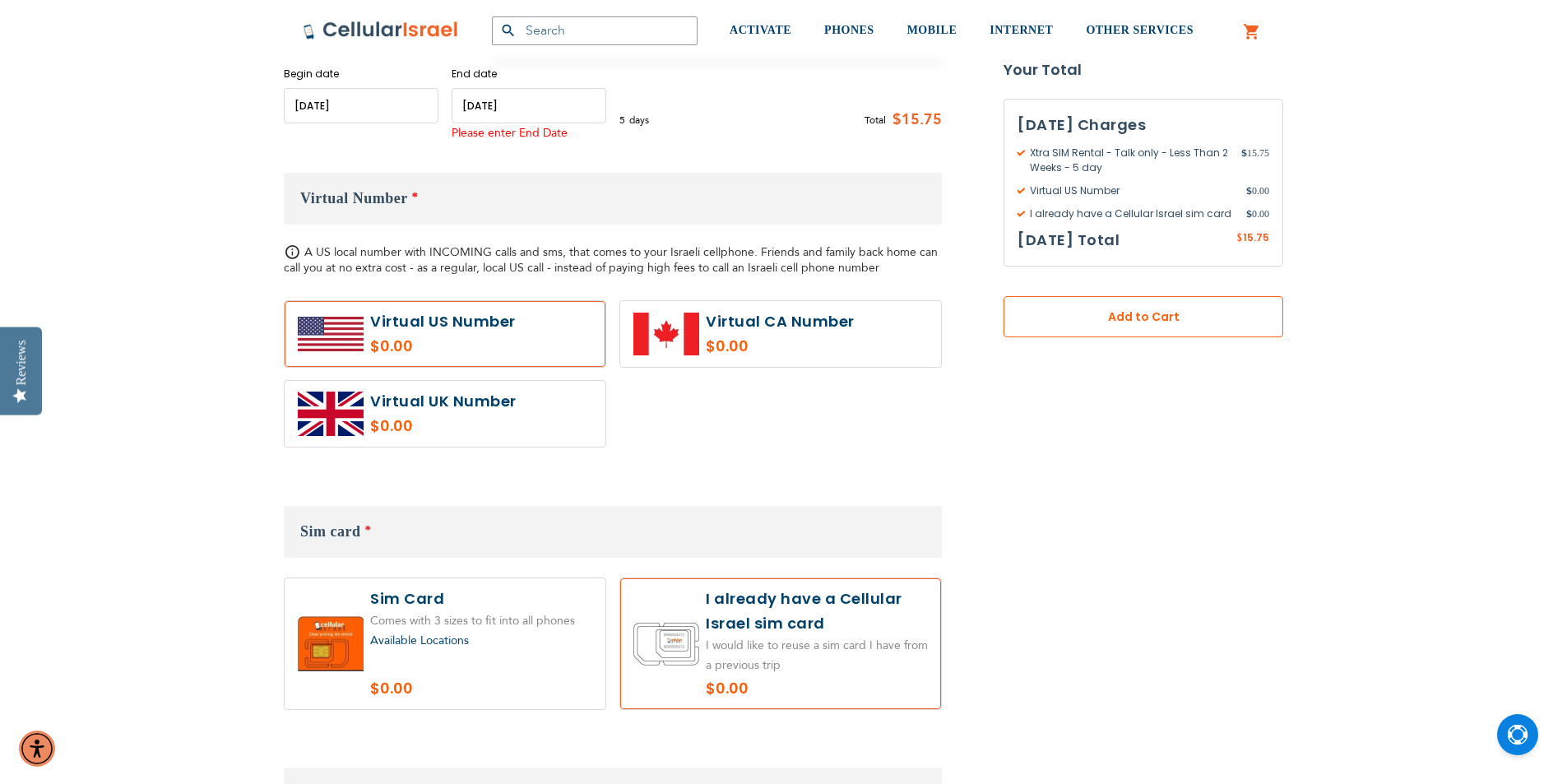
click at [1130, 309] on span "Add to Cart" at bounding box center [1143, 317] width 171 height 17
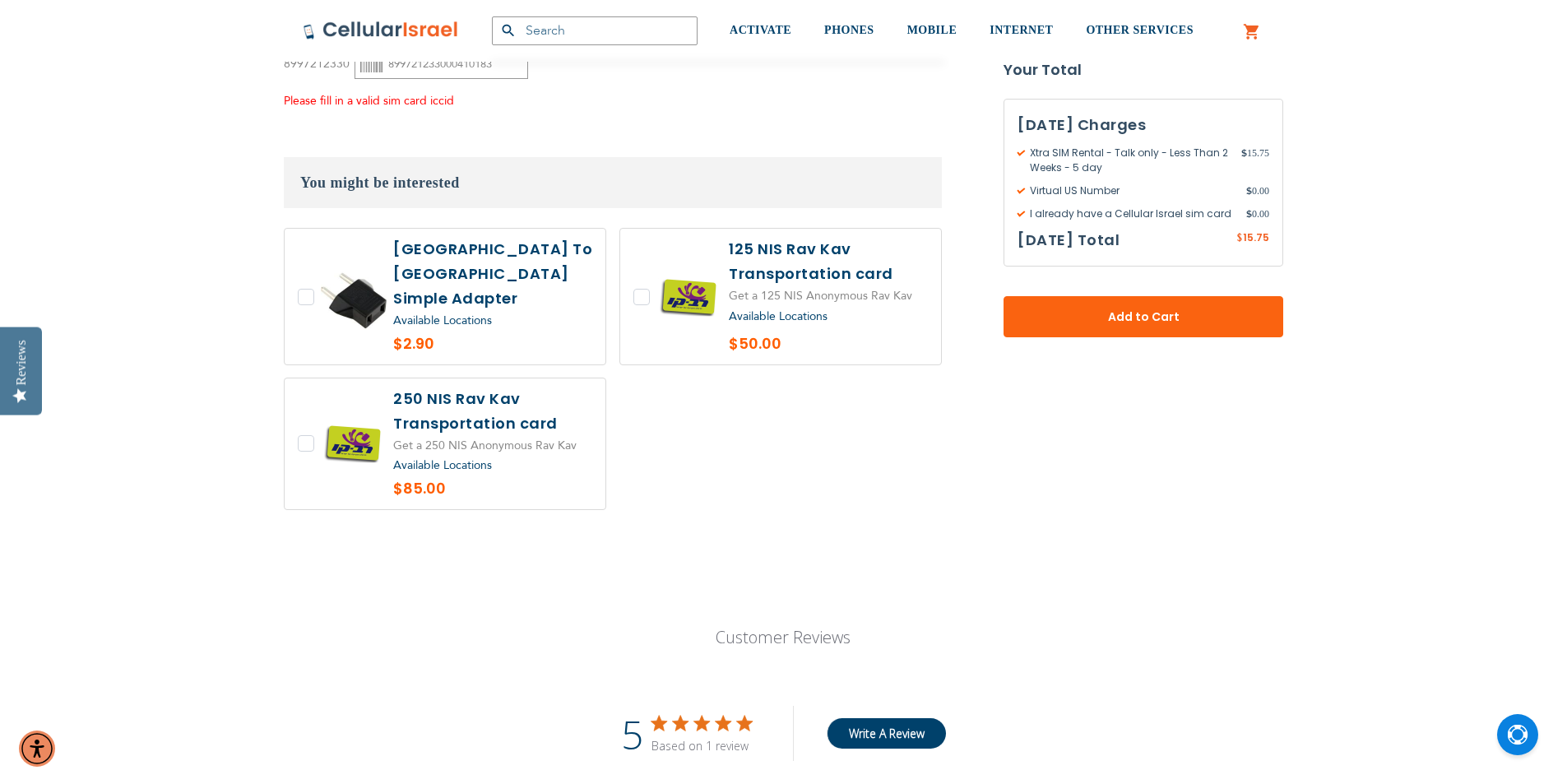
scroll to position [1417, 0]
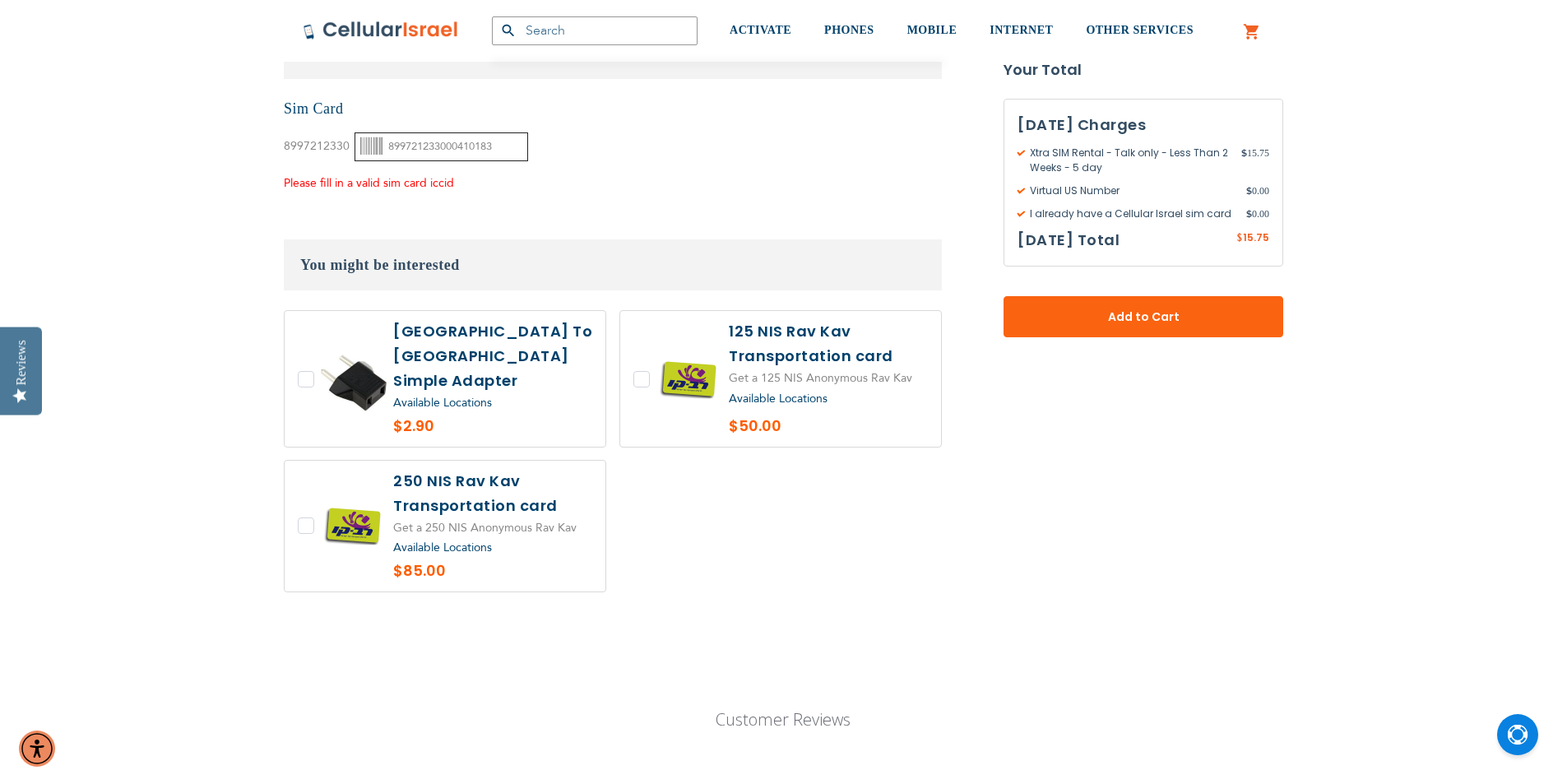
click at [452, 146] on input "899721233000410183" at bounding box center [441, 147] width 174 height 29
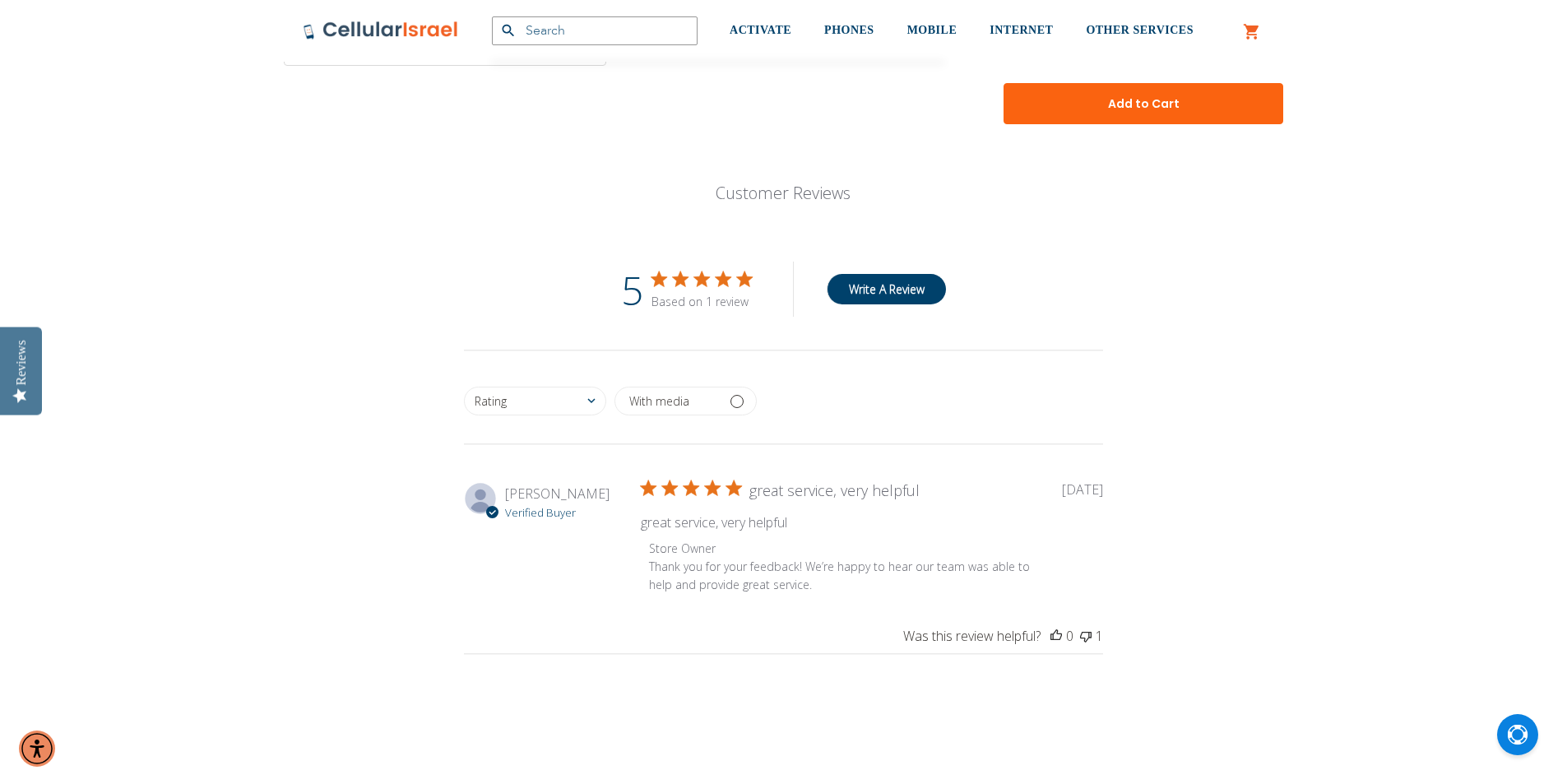
scroll to position [1581, 0]
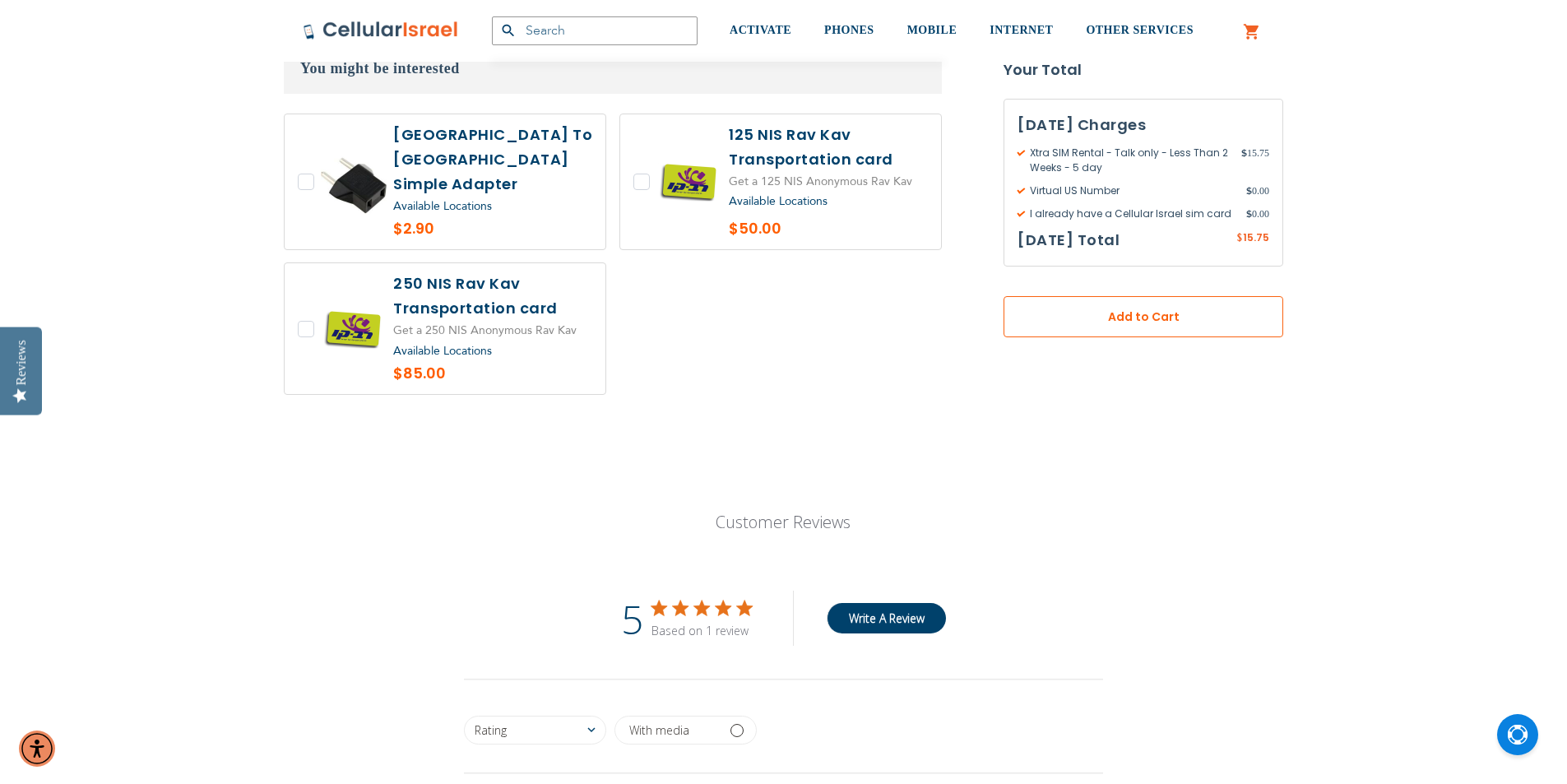
type input "8997212330000410183"
click at [1069, 330] on button "Add to Cart" at bounding box center [1144, 316] width 280 height 41
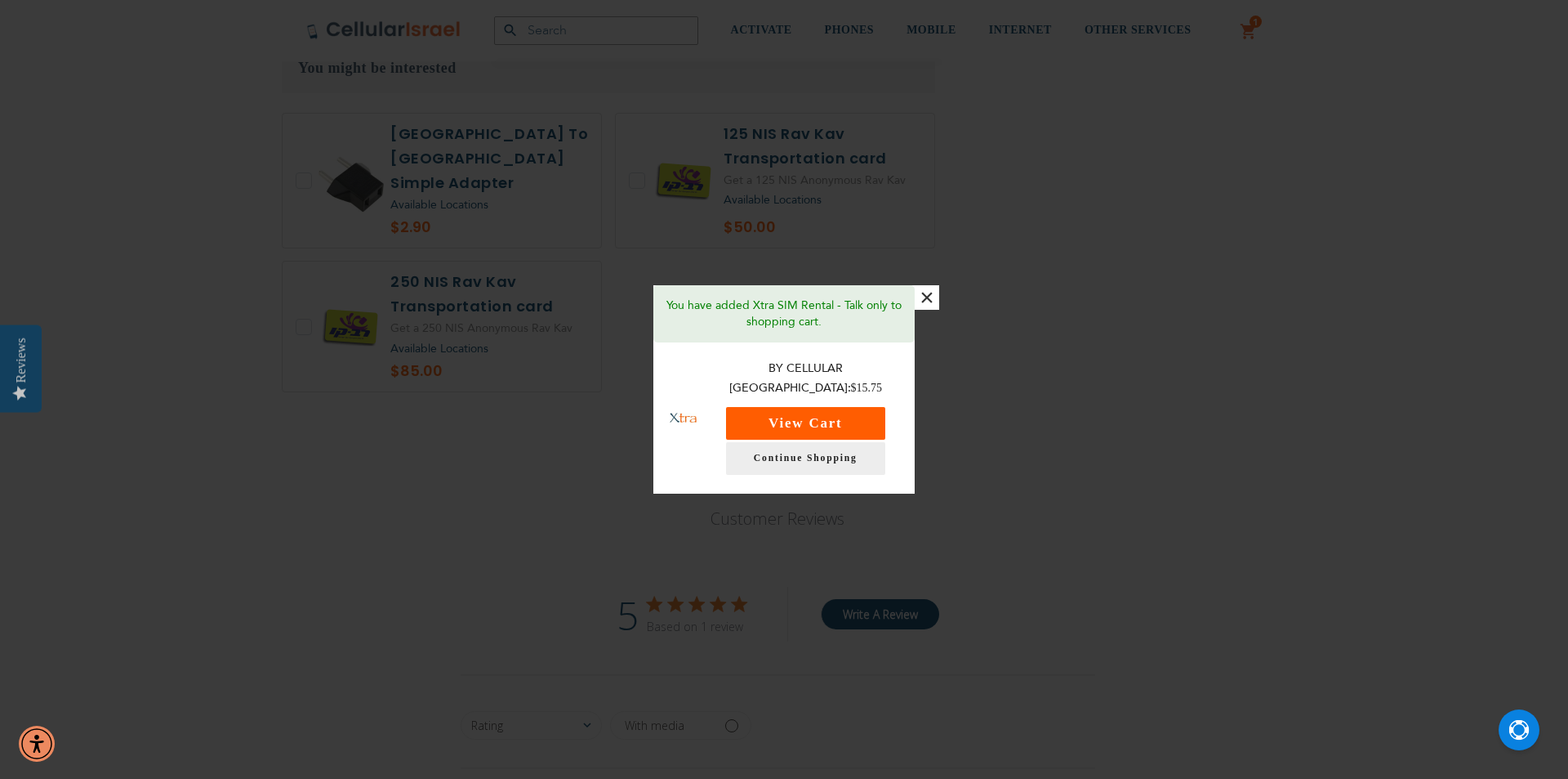
click at [775, 424] on button "View Cart" at bounding box center [805, 423] width 159 height 32
